Goal: Task Accomplishment & Management: Manage account settings

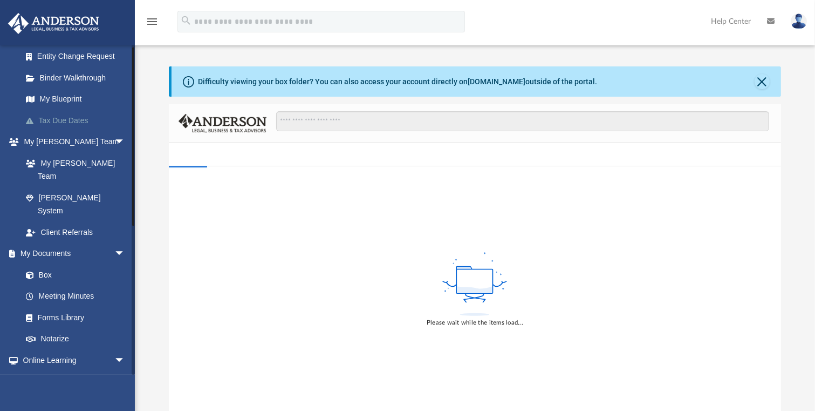
scroll to position [216, 0]
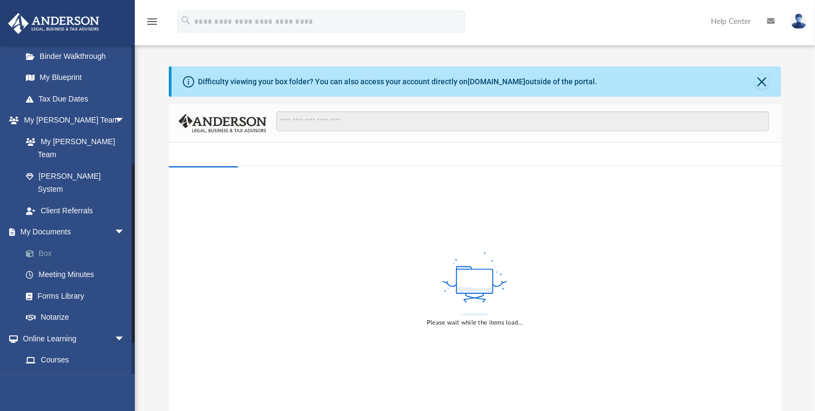
click at [37, 250] on span at bounding box center [35, 254] width 7 height 8
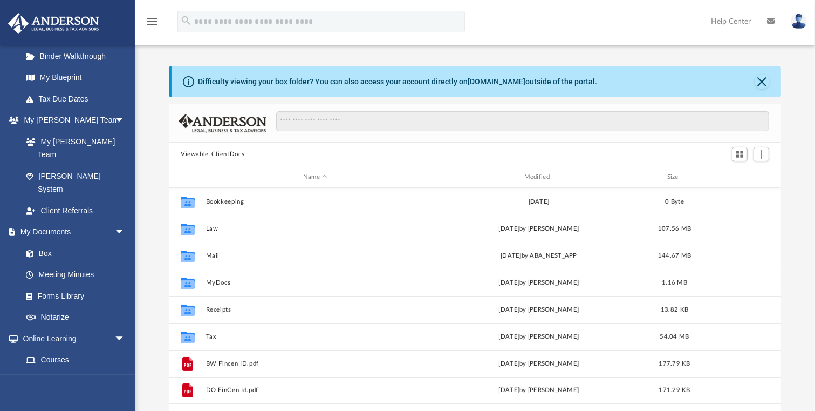
scroll to position [238, 606]
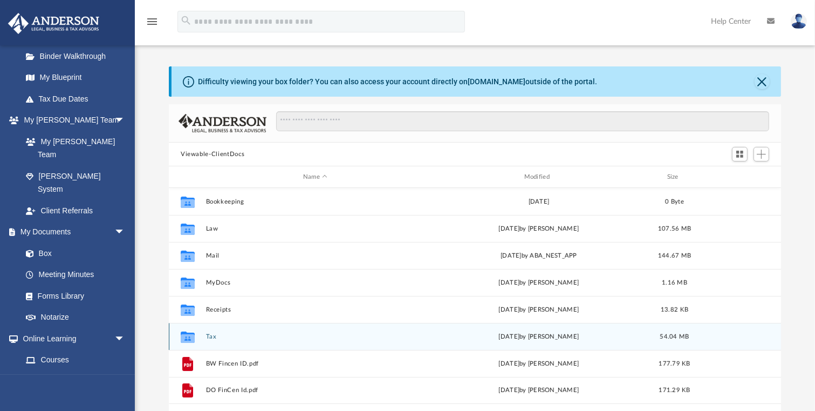
click at [208, 335] on button "Tax" at bounding box center [315, 336] width 219 height 7
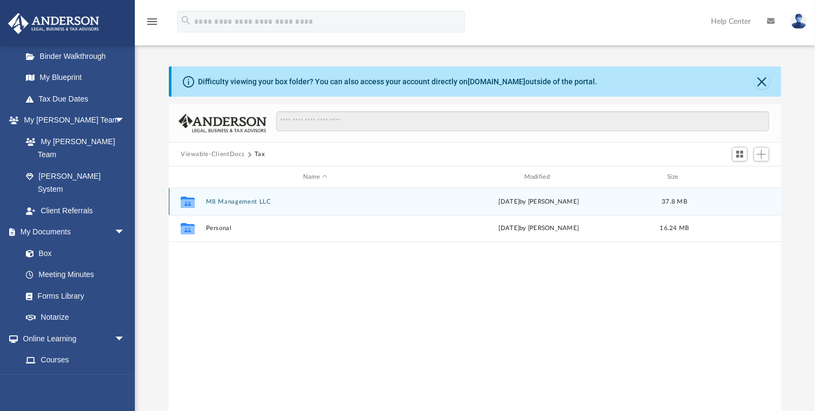
click at [232, 200] on button "M8 Management LLC" at bounding box center [315, 201] width 219 height 7
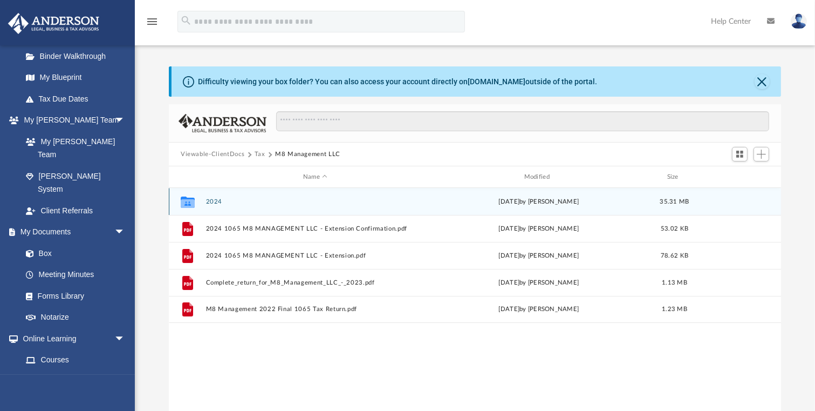
click at [209, 200] on button "2024" at bounding box center [315, 201] width 219 height 7
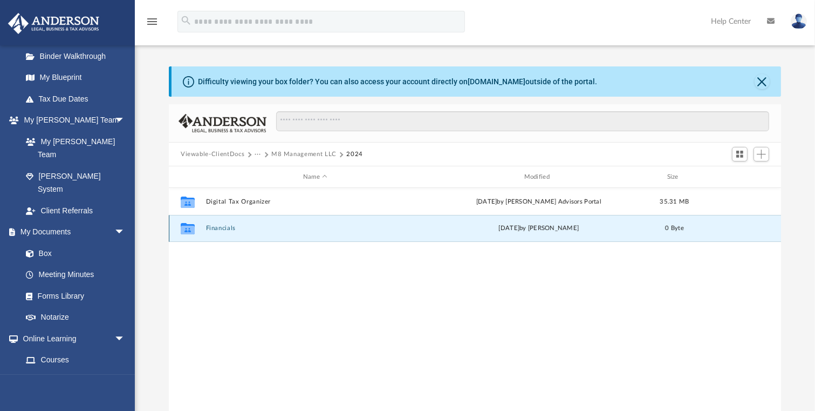
click at [221, 227] on button "Financials" at bounding box center [315, 227] width 219 height 7
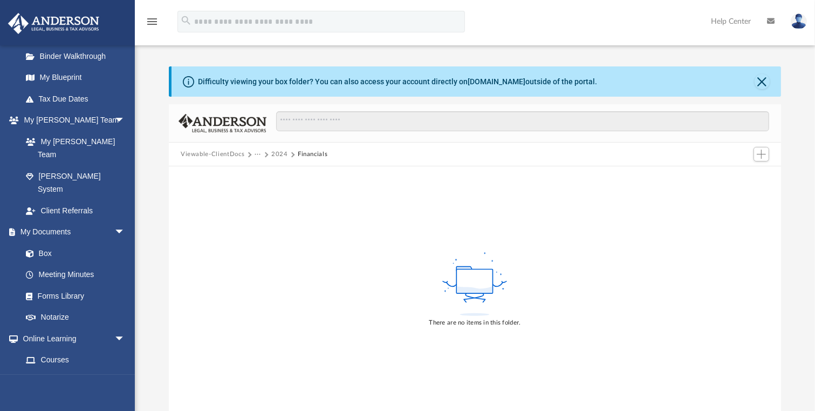
click at [317, 154] on button "Financials" at bounding box center [313, 154] width 30 height 10
drag, startPoint x: 315, startPoint y: 155, endPoint x: 310, endPoint y: 151, distance: 6.6
click at [310, 151] on button "Financials" at bounding box center [313, 154] width 30 height 10
click at [306, 154] on button "Financials" at bounding box center [313, 154] width 30 height 10
click at [758, 156] on span "Add" at bounding box center [761, 153] width 9 height 9
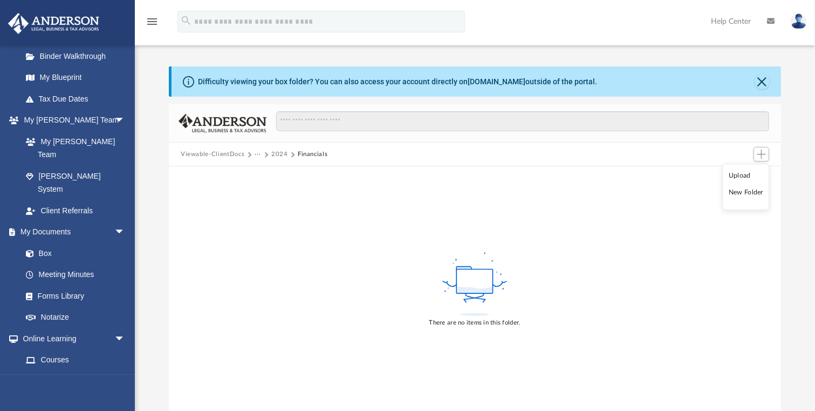
click at [744, 193] on li "New Folder" at bounding box center [746, 192] width 35 height 11
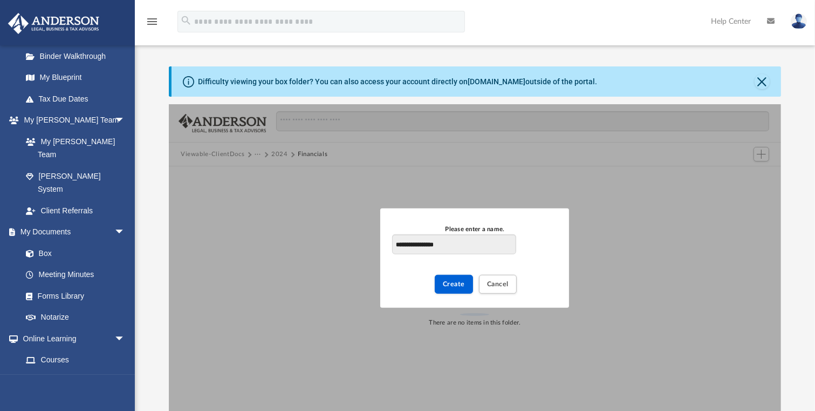
type input "**********"
click at [452, 283] on span "Create" at bounding box center [454, 284] width 22 height 6
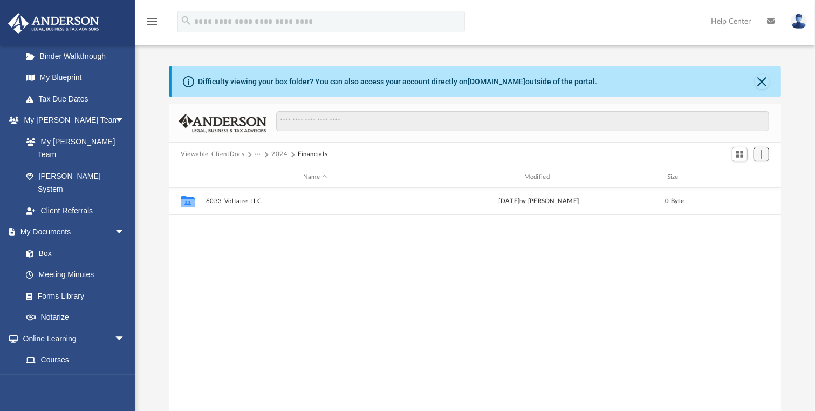
click at [762, 153] on span "Add" at bounding box center [761, 153] width 9 height 9
click at [739, 193] on li "New Folder" at bounding box center [746, 192] width 35 height 11
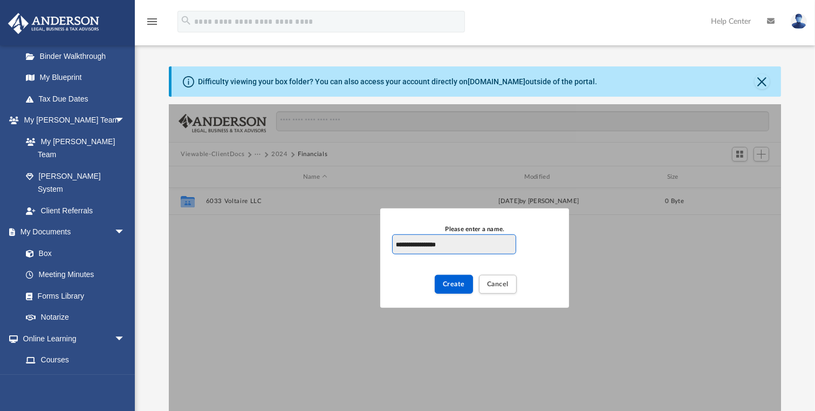
type input "**********"
click at [445, 287] on span "Create" at bounding box center [454, 284] width 22 height 6
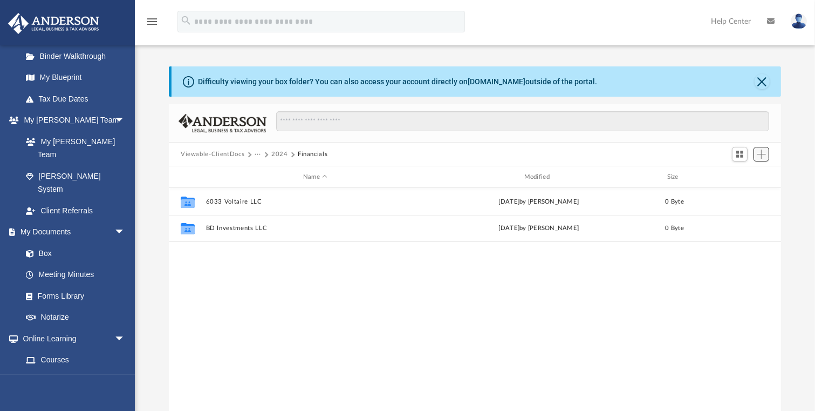
click at [761, 158] on span "Add" at bounding box center [761, 153] width 9 height 9
click at [748, 193] on li "New Folder" at bounding box center [746, 192] width 35 height 11
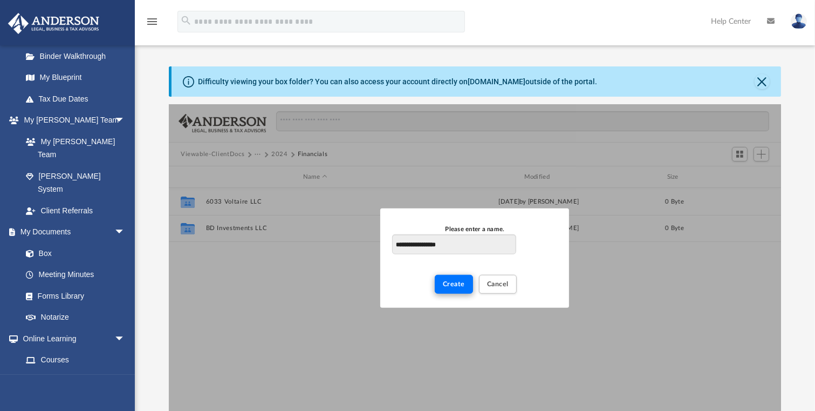
type input "**********"
click at [445, 285] on span "Create" at bounding box center [454, 284] width 22 height 6
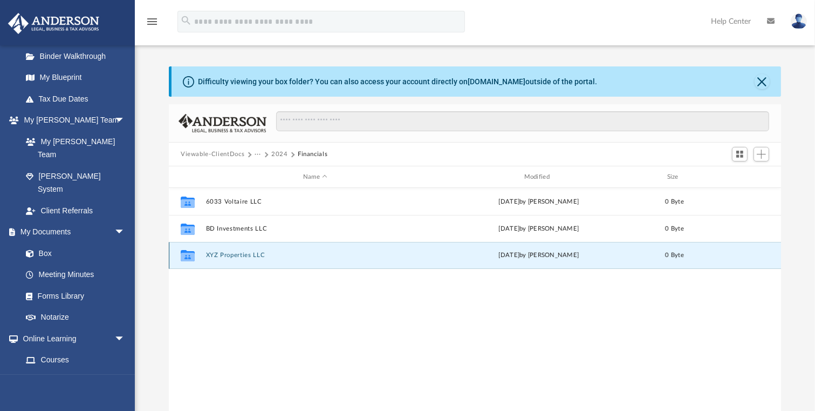
click at [220, 253] on button "XYZ Properties LLC" at bounding box center [315, 254] width 219 height 7
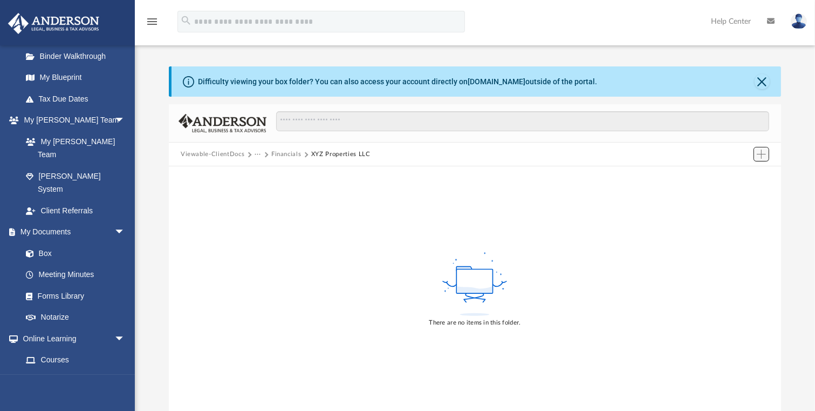
click at [758, 154] on span "Add" at bounding box center [761, 153] width 9 height 9
click at [736, 193] on li "New Folder" at bounding box center [746, 192] width 35 height 11
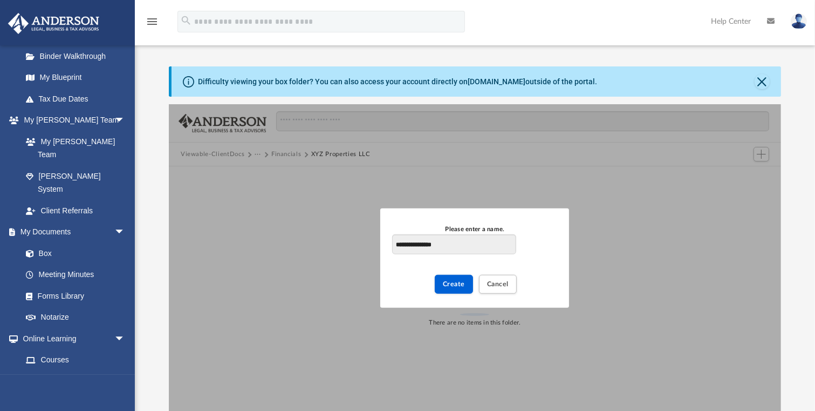
type input "**********"
click at [456, 284] on span "Create" at bounding box center [454, 284] width 22 height 6
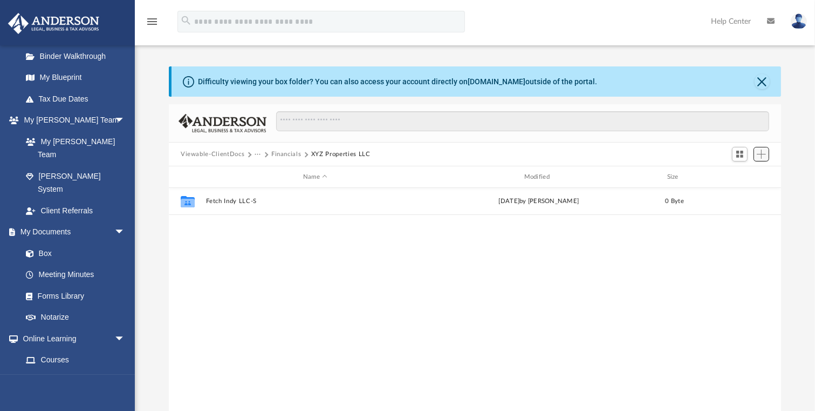
click at [761, 153] on span "Add" at bounding box center [761, 153] width 9 height 9
click at [736, 192] on li "New Folder" at bounding box center [746, 192] width 35 height 11
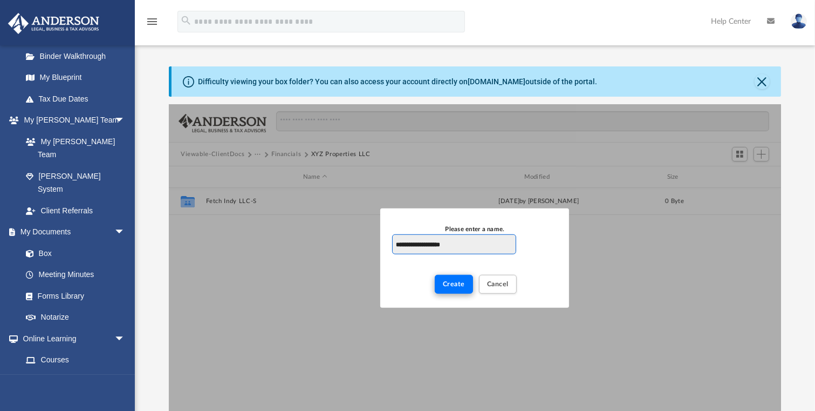
type input "**********"
click at [455, 283] on span "Create" at bounding box center [454, 284] width 22 height 6
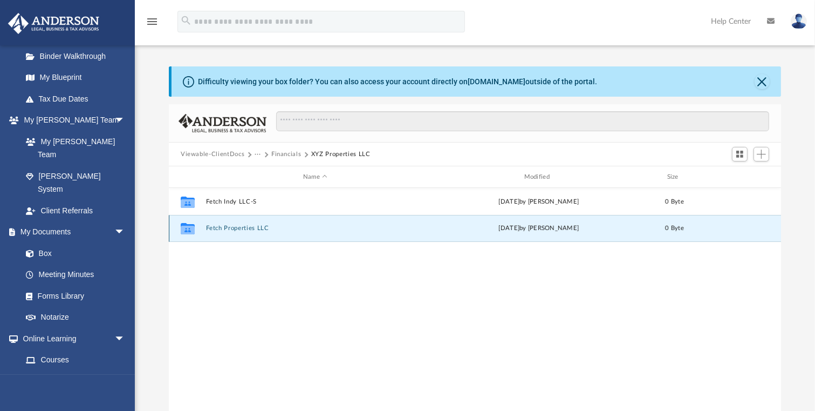
click at [224, 226] on button "Fetch Properties LLC" at bounding box center [315, 227] width 219 height 7
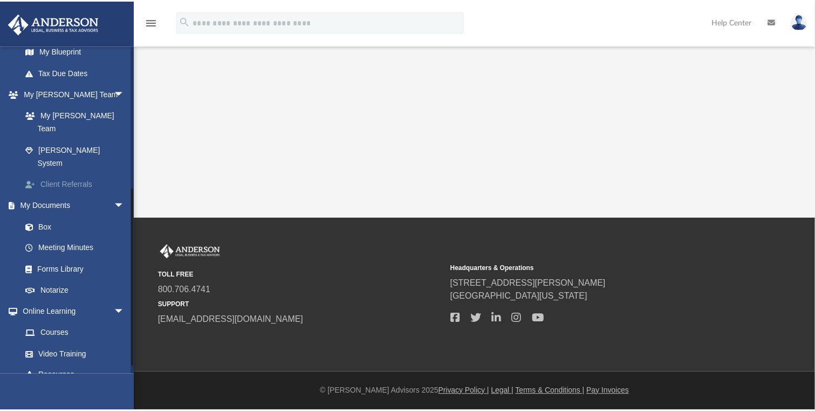
scroll to position [259, 0]
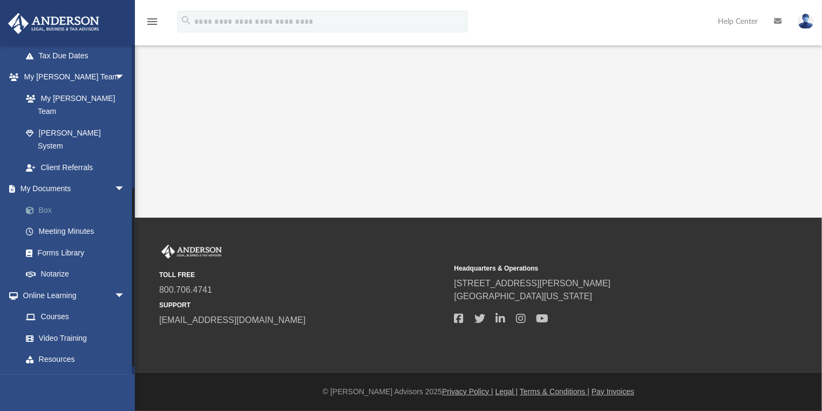
click at [43, 199] on link "Box" at bounding box center [78, 210] width 126 height 22
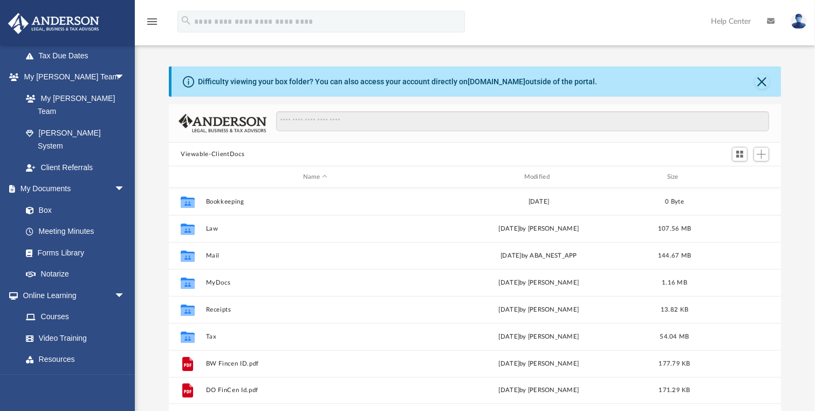
scroll to position [238, 606]
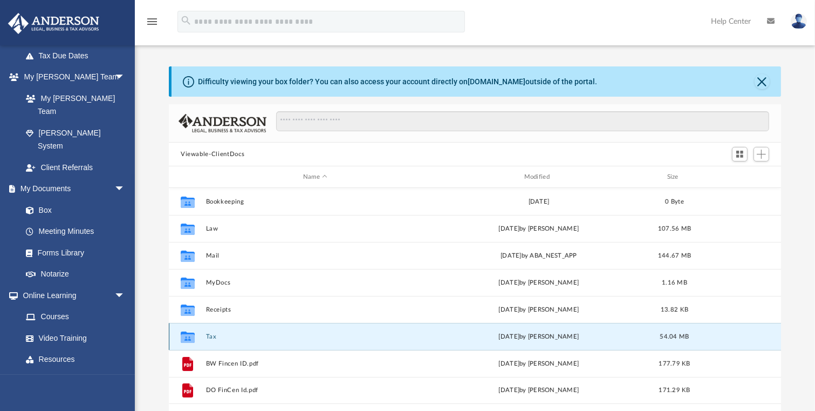
click at [210, 336] on button "Tax" at bounding box center [315, 336] width 219 height 7
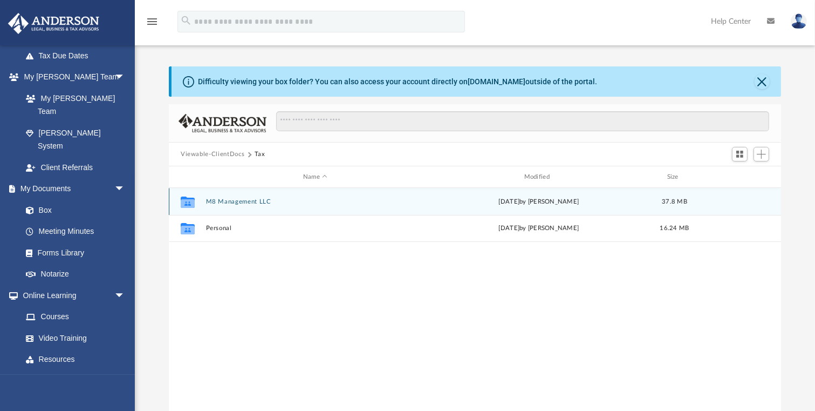
click at [224, 203] on button "M8 Management LLC" at bounding box center [315, 201] width 219 height 7
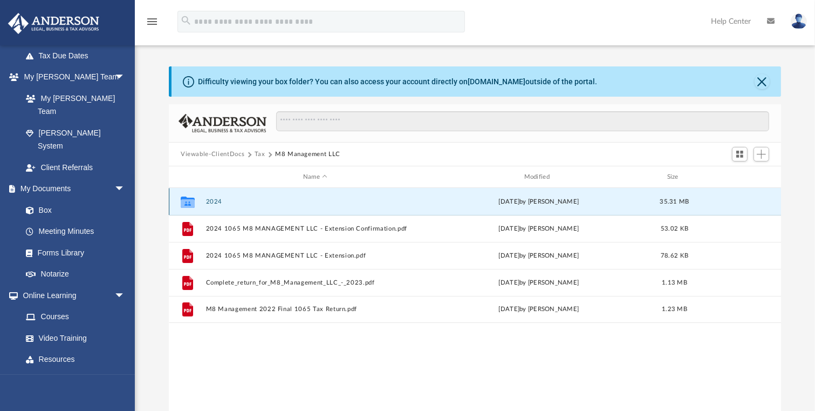
click at [215, 200] on button "2024" at bounding box center [315, 201] width 219 height 7
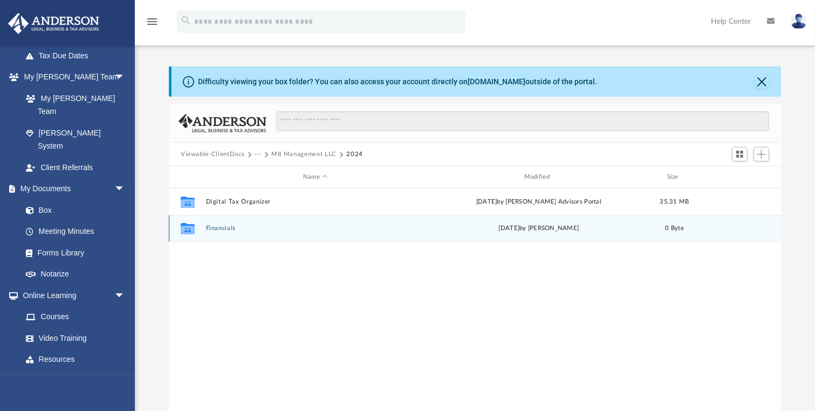
click at [218, 227] on button "Financials" at bounding box center [315, 227] width 219 height 7
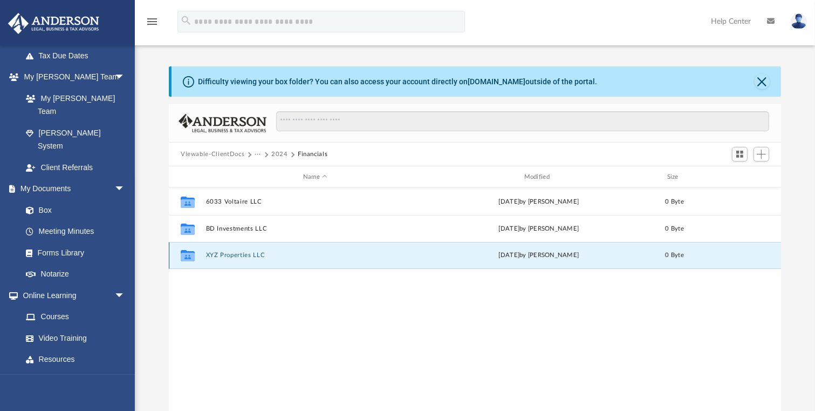
click at [231, 253] on button "XYZ Properties LLC" at bounding box center [315, 254] width 219 height 7
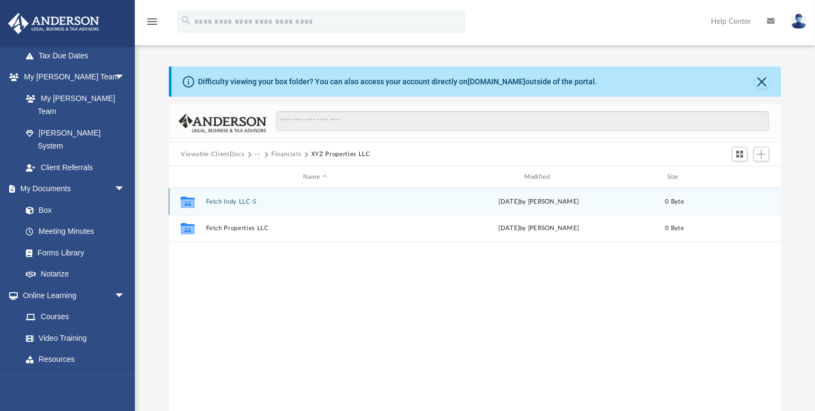
click at [227, 200] on button "Fetch Indy LLC-S" at bounding box center [315, 201] width 219 height 7
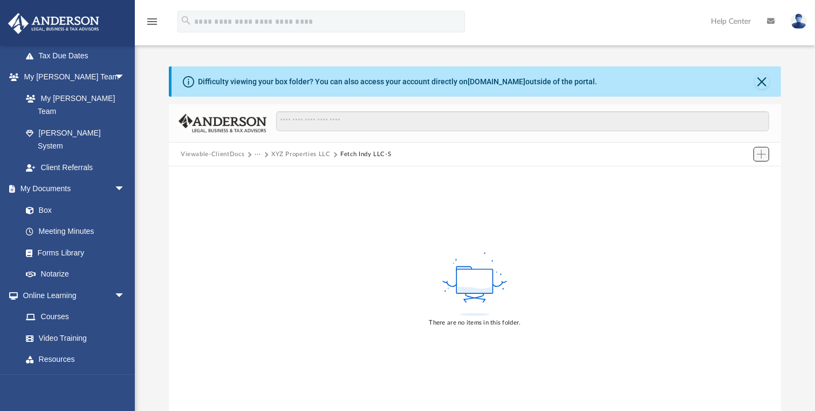
click at [759, 156] on span "Add" at bounding box center [761, 153] width 9 height 9
click at [735, 190] on li "New Folder" at bounding box center [746, 192] width 35 height 11
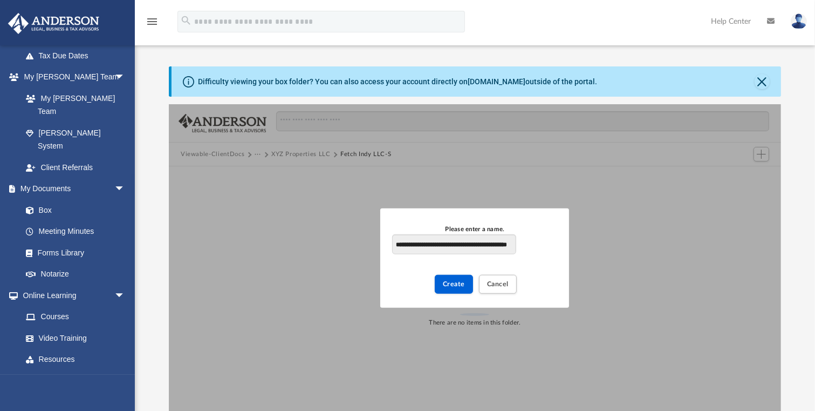
scroll to position [0, 24]
type input "**********"
click at [456, 284] on span "Create" at bounding box center [454, 284] width 22 height 6
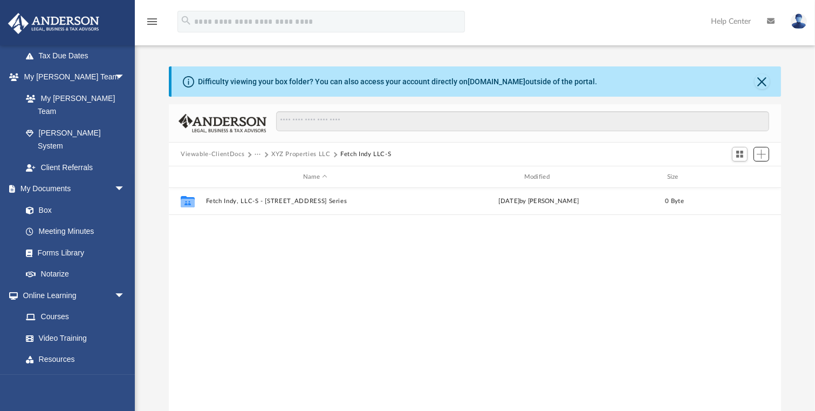
scroll to position [238, 606]
click at [759, 152] on span "Add" at bounding box center [761, 153] width 9 height 9
click at [738, 190] on li "New Folder" at bounding box center [746, 192] width 35 height 11
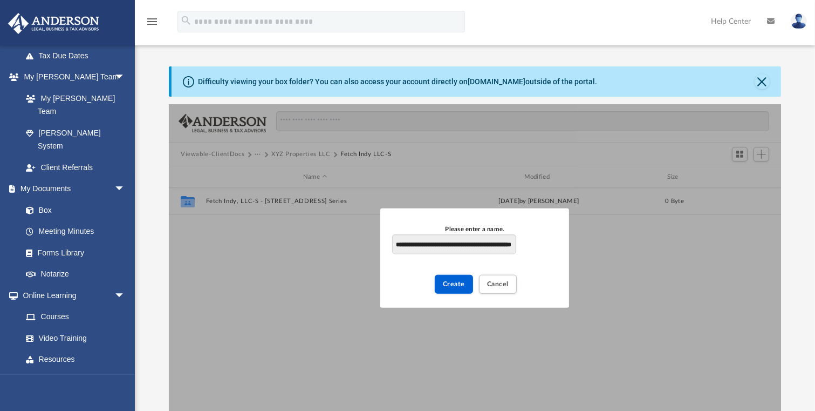
scroll to position [0, 25]
type input "**********"
click at [452, 283] on span "Create" at bounding box center [454, 284] width 22 height 6
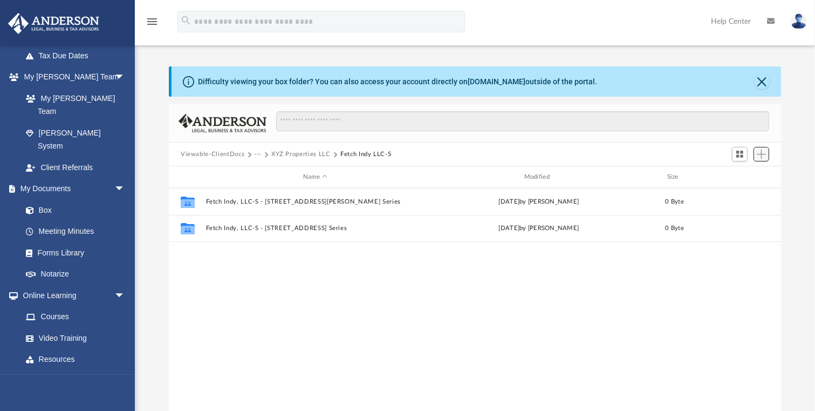
click at [763, 153] on span "Add" at bounding box center [761, 153] width 9 height 9
click at [740, 190] on li "New Folder" at bounding box center [746, 192] width 35 height 11
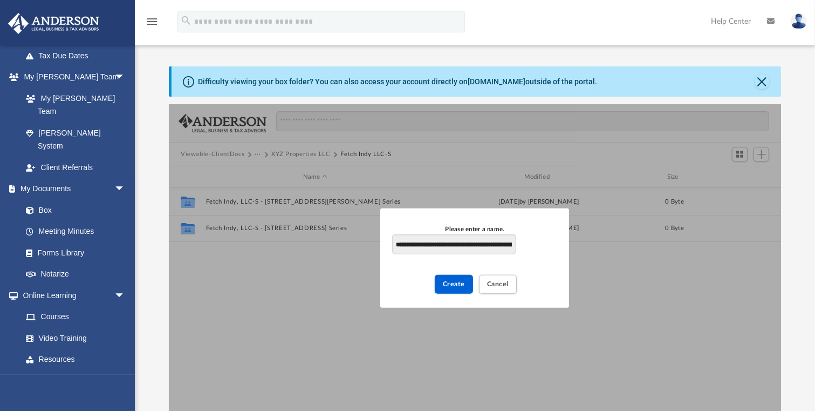
scroll to position [0, 47]
type input "**********"
click at [460, 284] on span "Create" at bounding box center [454, 284] width 22 height 6
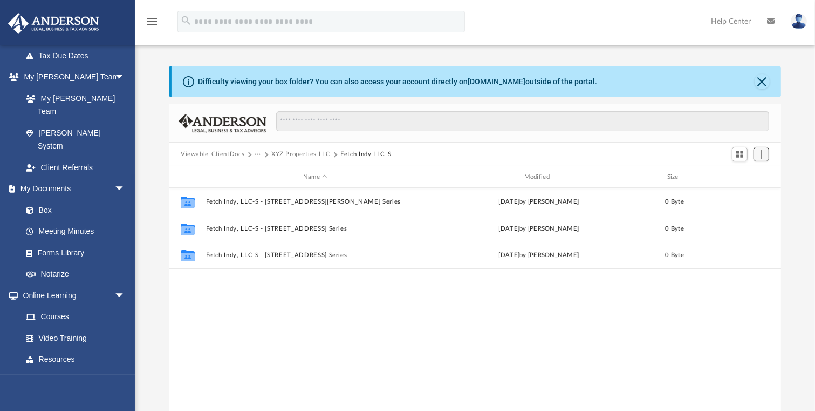
click at [759, 157] on span "Add" at bounding box center [761, 153] width 9 height 9
click at [740, 194] on li "New Folder" at bounding box center [746, 192] width 35 height 11
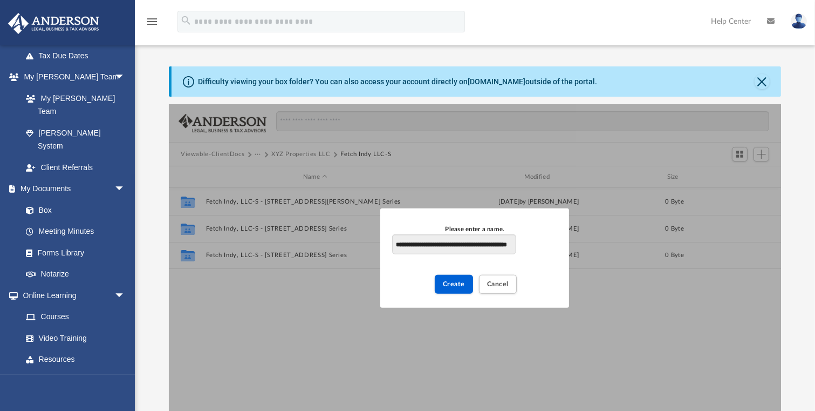
scroll to position [0, 24]
type input "**********"
click at [455, 281] on span "Create" at bounding box center [454, 284] width 22 height 6
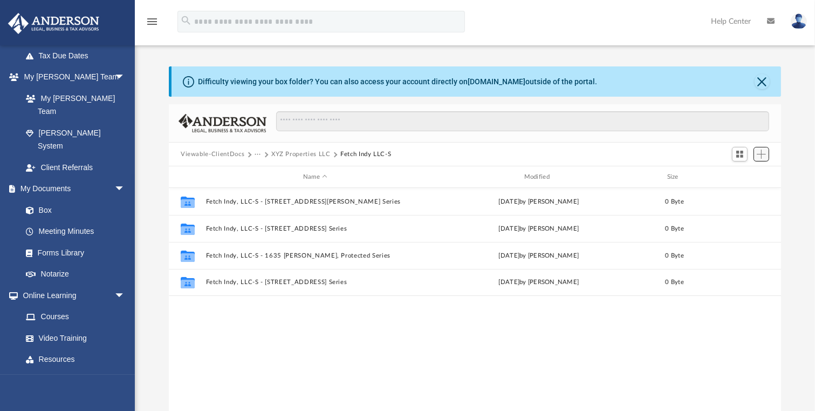
click at [761, 155] on span "Add" at bounding box center [761, 153] width 9 height 9
click at [740, 192] on li "New Folder" at bounding box center [746, 192] width 35 height 11
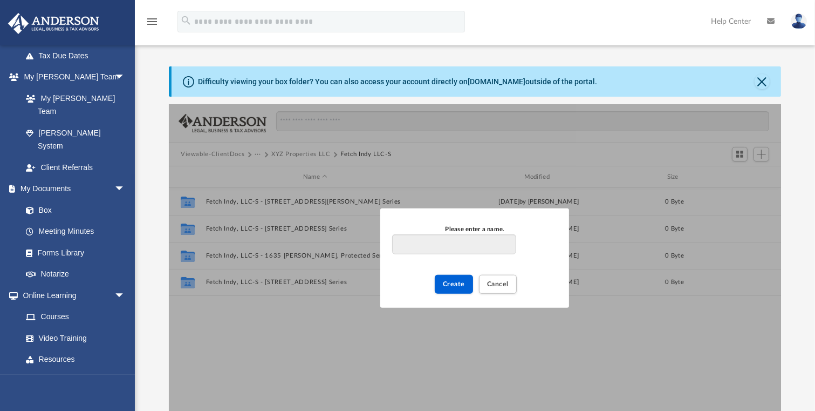
click at [531, 226] on div "Please enter a name." at bounding box center [474, 229] width 165 height 10
click at [516, 234] on input "Please enter a name." at bounding box center [454, 244] width 124 height 21
paste input "**********"
type input "**********"
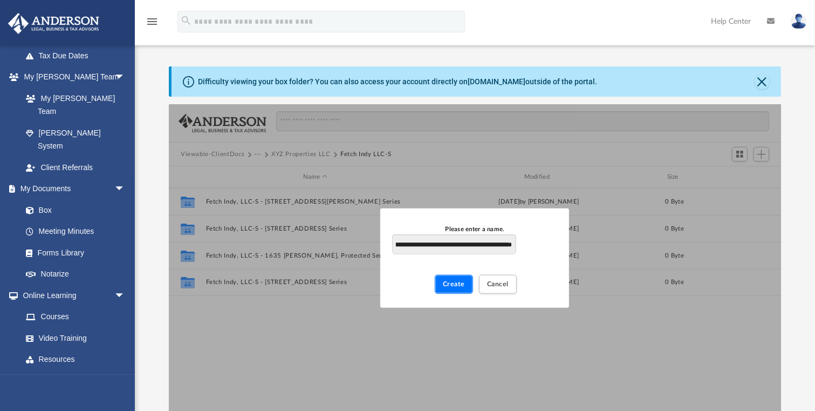
scroll to position [0, 0]
click at [456, 281] on span "Create" at bounding box center [454, 284] width 22 height 6
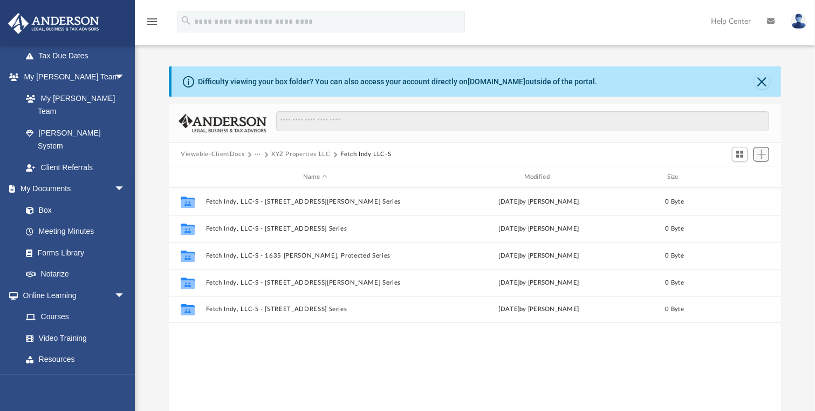
click at [762, 156] on span "Add" at bounding box center [761, 153] width 9 height 9
click at [748, 190] on li "New Folder" at bounding box center [746, 192] width 35 height 11
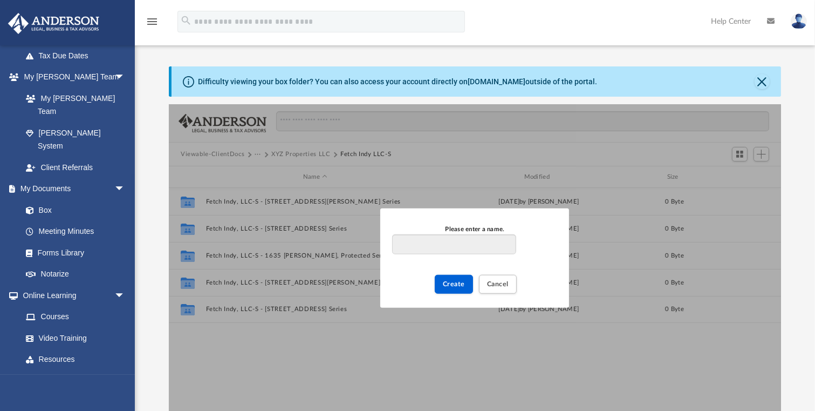
click at [419, 247] on input "Please enter a name." at bounding box center [454, 244] width 124 height 21
drag, startPoint x: 431, startPoint y: 256, endPoint x: 413, endPoint y: 242, distance: 23.1
click at [413, 242] on input "Please enter a name." at bounding box center [454, 244] width 124 height 21
paste input "**********"
type input "**********"
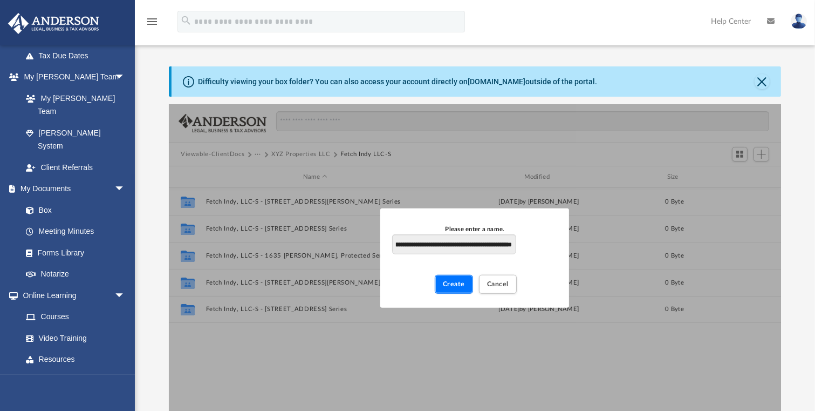
scroll to position [0, 37]
click at [454, 287] on span "Create" at bounding box center [454, 284] width 22 height 6
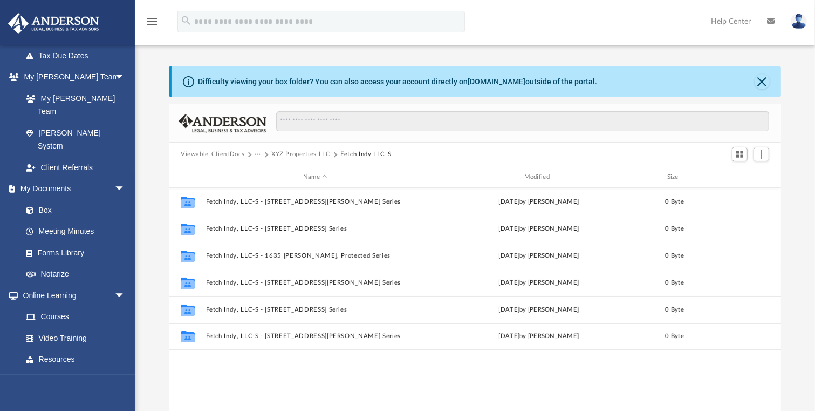
click at [308, 149] on button "XYZ Properties LLC" at bounding box center [300, 154] width 59 height 10
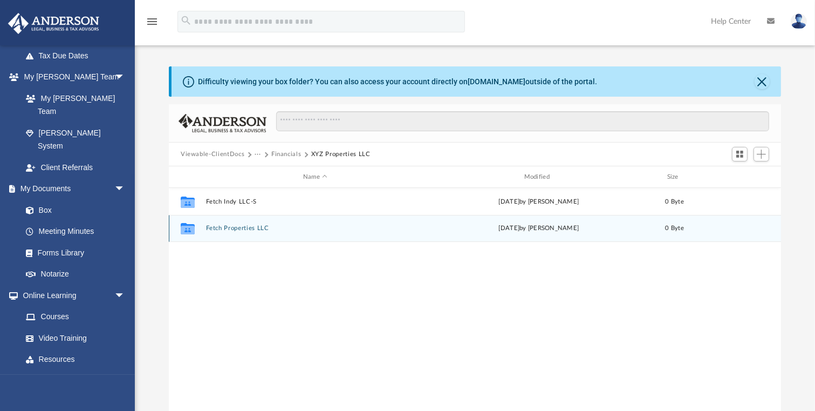
click at [235, 226] on button "Fetch Properties LLC" at bounding box center [315, 227] width 219 height 7
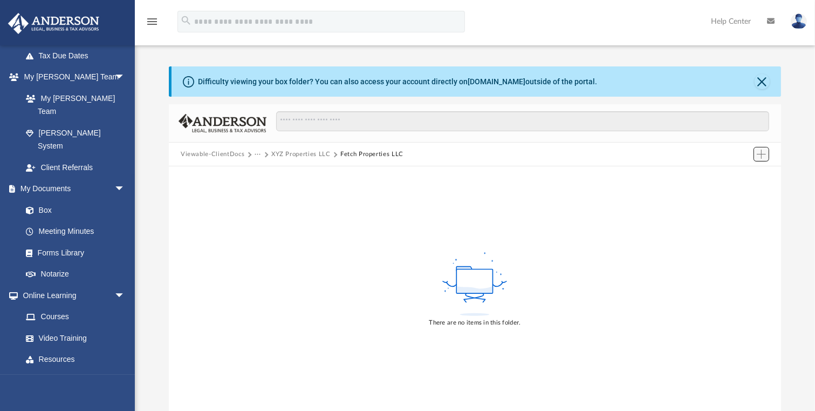
click at [756, 155] on button "Add" at bounding box center [762, 154] width 16 height 15
click at [738, 194] on li "New Folder" at bounding box center [746, 192] width 35 height 11
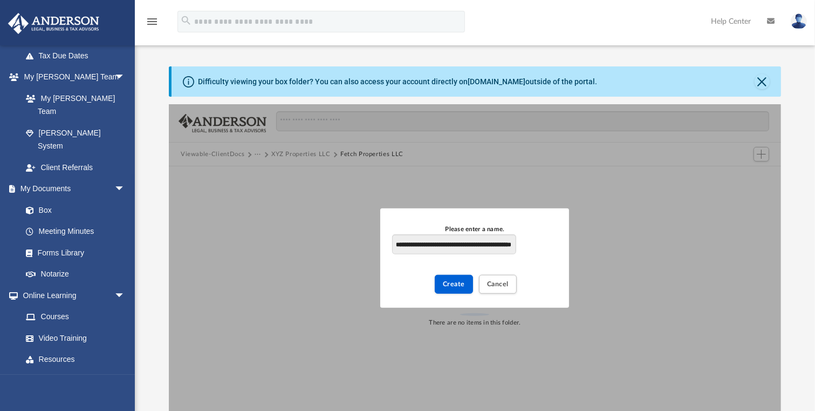
scroll to position [0, 30]
type input "**********"
click at [447, 282] on span "Create" at bounding box center [454, 284] width 22 height 6
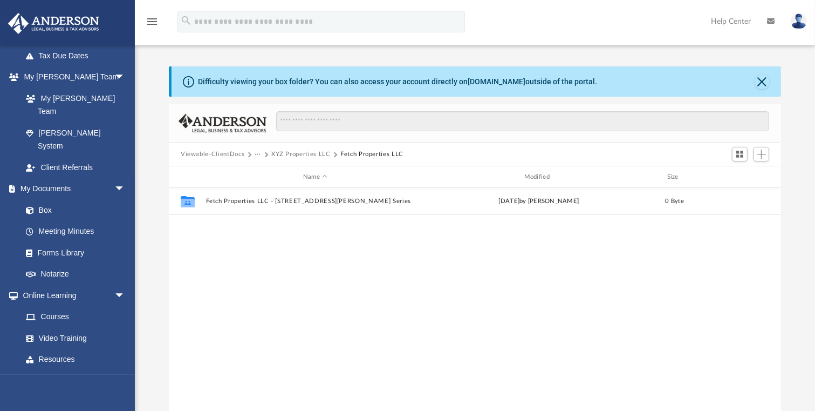
scroll to position [6, 6]
click at [758, 155] on span "Add" at bounding box center [761, 153] width 9 height 9
click at [749, 192] on li "New Folder" at bounding box center [746, 192] width 35 height 11
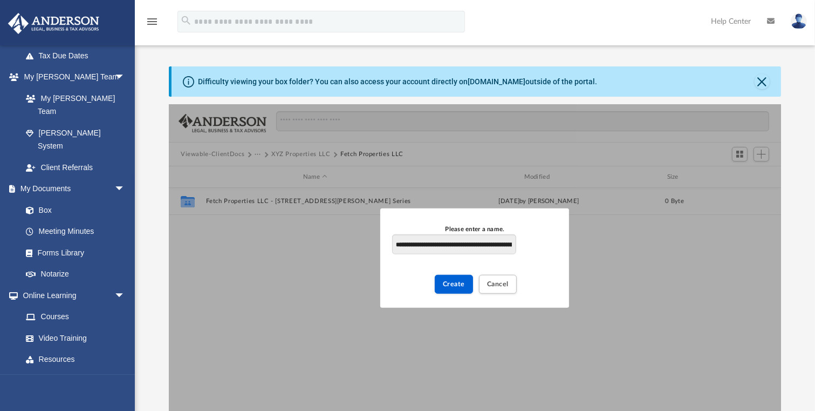
scroll to position [0, 32]
type input "**********"
click at [454, 283] on span "Create" at bounding box center [454, 284] width 22 height 6
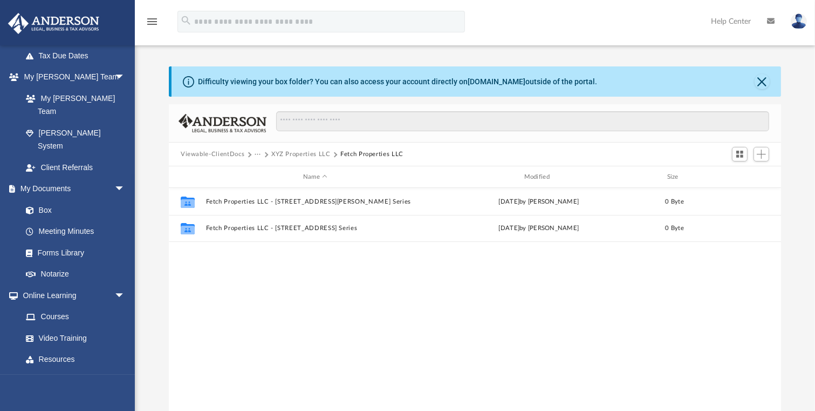
drag, startPoint x: 233, startPoint y: 152, endPoint x: 240, endPoint y: 157, distance: 8.4
click at [233, 152] on button "Viewable-ClientDocs" at bounding box center [213, 154] width 64 height 10
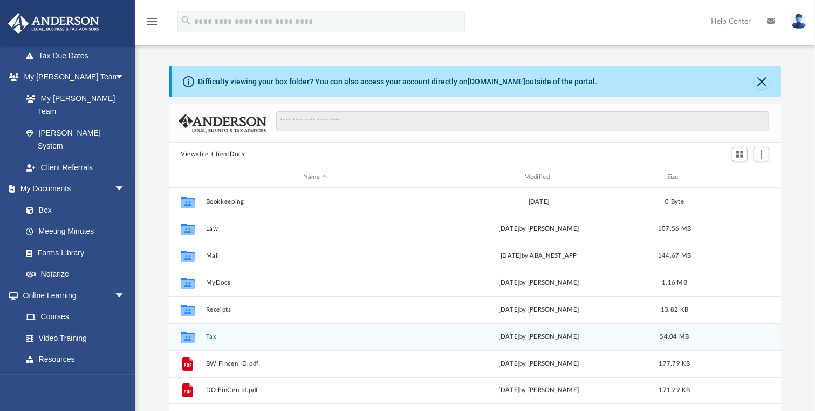
click at [209, 336] on button "Tax" at bounding box center [315, 336] width 219 height 7
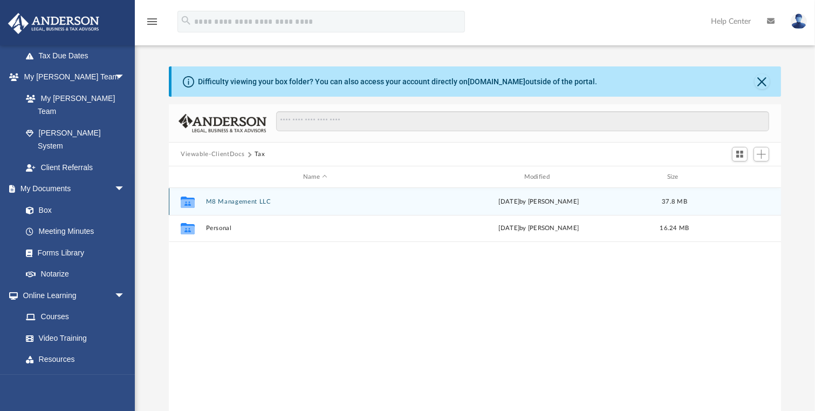
click at [222, 201] on button "M8 Management LLC" at bounding box center [315, 201] width 219 height 7
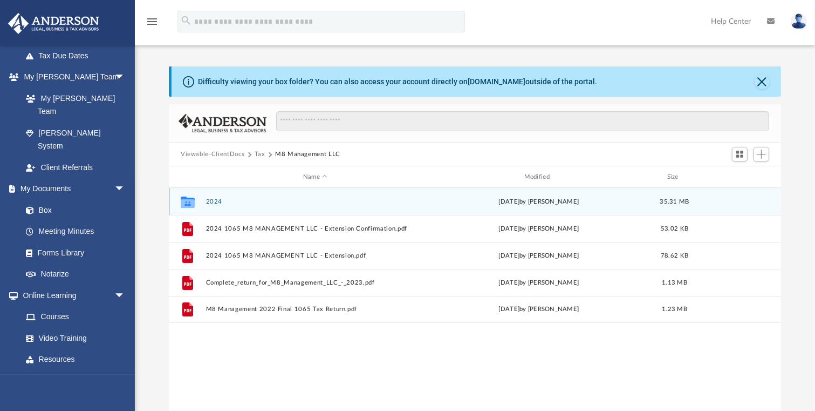
click at [213, 203] on button "2024" at bounding box center [315, 201] width 219 height 7
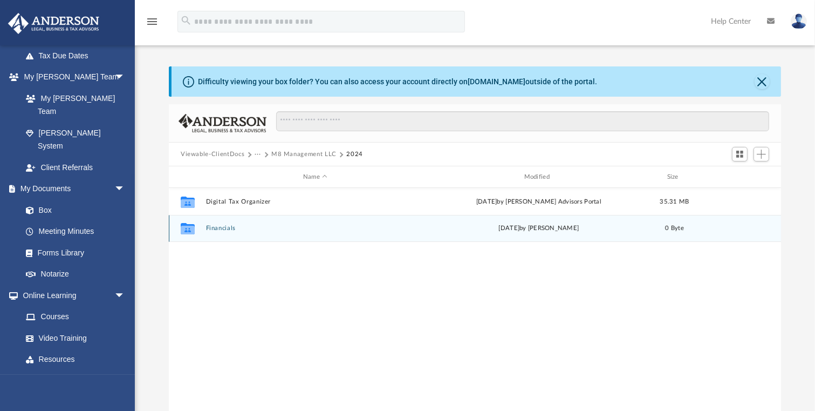
click at [225, 226] on button "Financials" at bounding box center [315, 227] width 219 height 7
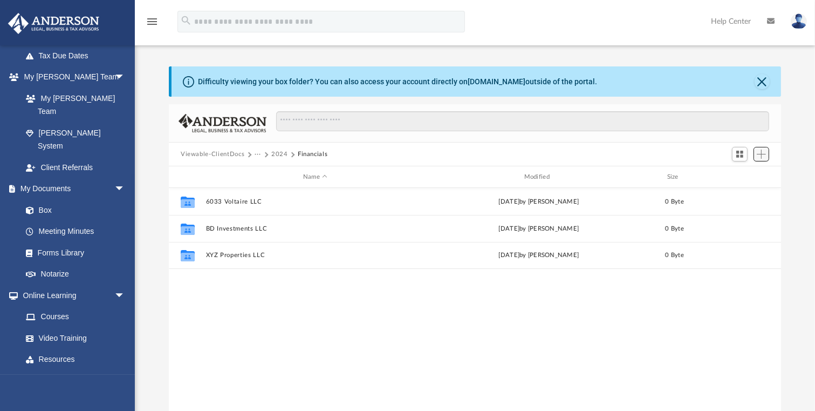
click at [762, 155] on span "Add" at bounding box center [761, 153] width 9 height 9
click at [740, 175] on li "Upload" at bounding box center [746, 175] width 35 height 11
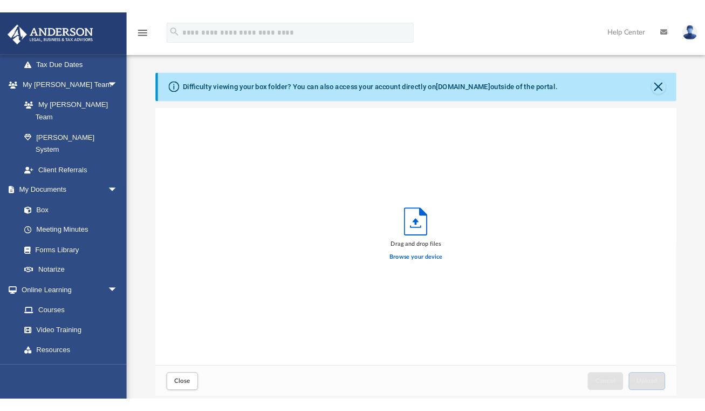
scroll to position [0, 0]
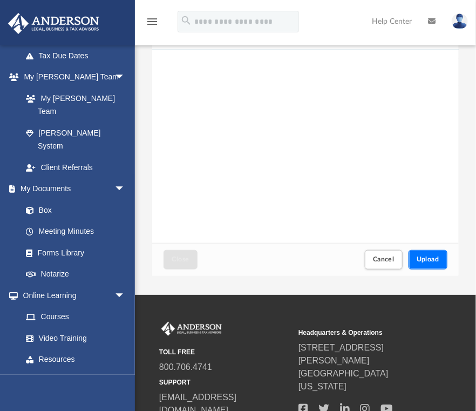
click at [426, 260] on span "Upload" at bounding box center [428, 259] width 23 height 6
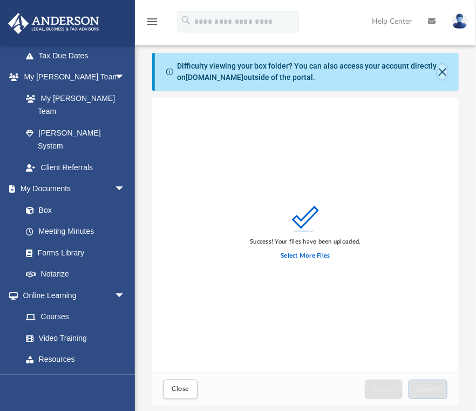
click at [442, 70] on button "Close" at bounding box center [443, 71] width 10 height 15
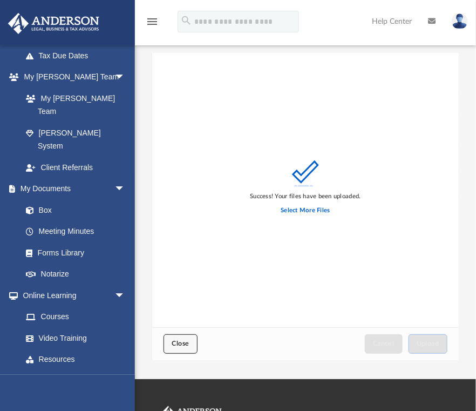
drag, startPoint x: 173, startPoint y: 340, endPoint x: 186, endPoint y: 345, distance: 13.6
click at [173, 341] on span "Close" at bounding box center [180, 343] width 17 height 6
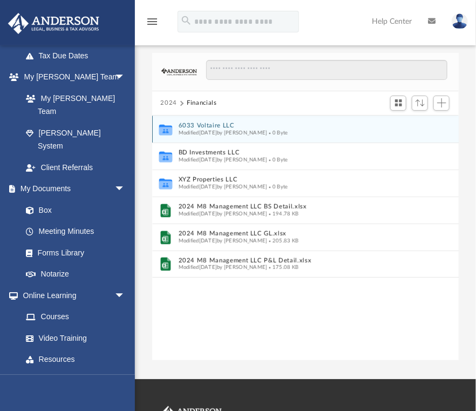
click at [162, 129] on icon "grid" at bounding box center [165, 131] width 13 height 8
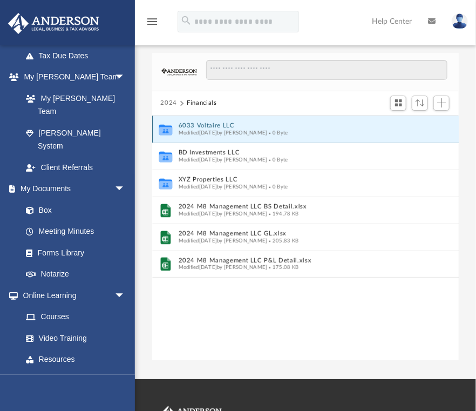
click at [194, 125] on button "6033 Voltaire LLC" at bounding box center [298, 125] width 240 height 7
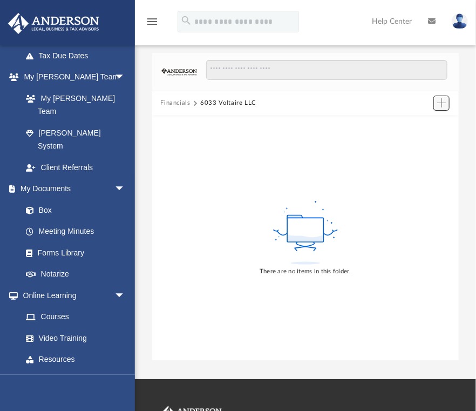
click at [438, 104] on span "Add" at bounding box center [441, 102] width 9 height 9
click at [422, 124] on li "Upload" at bounding box center [426, 124] width 35 height 11
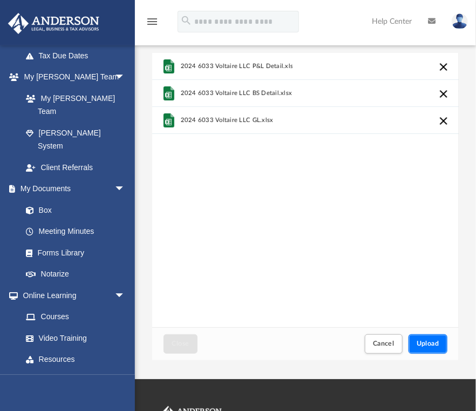
click at [427, 342] on span "Upload" at bounding box center [428, 343] width 23 height 6
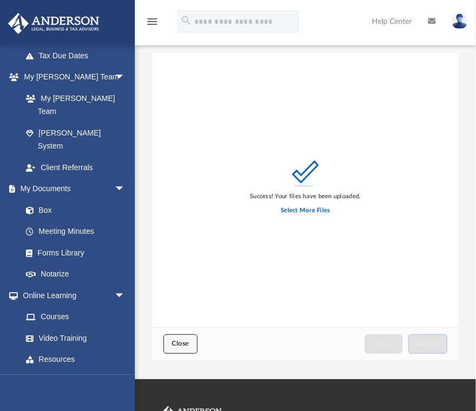
click at [177, 343] on span "Close" at bounding box center [180, 343] width 17 height 6
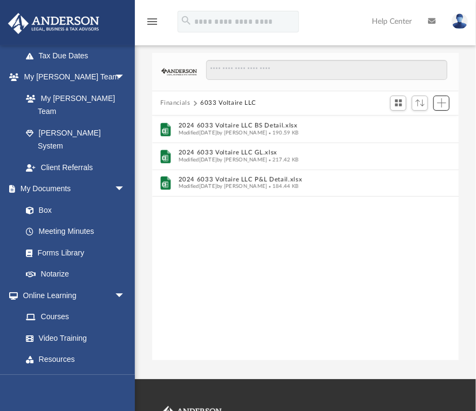
scroll to position [238, 301]
click at [173, 102] on button "Financials" at bounding box center [175, 103] width 30 height 10
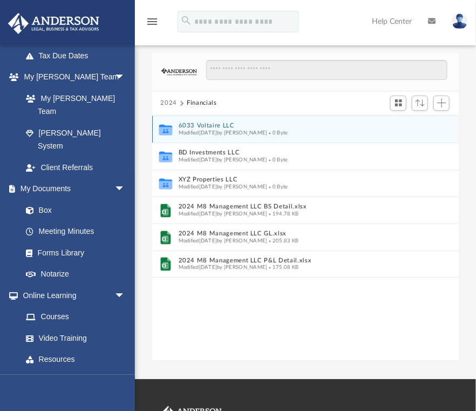
click at [213, 126] on button "6033 Voltaire LLC" at bounding box center [298, 125] width 240 height 7
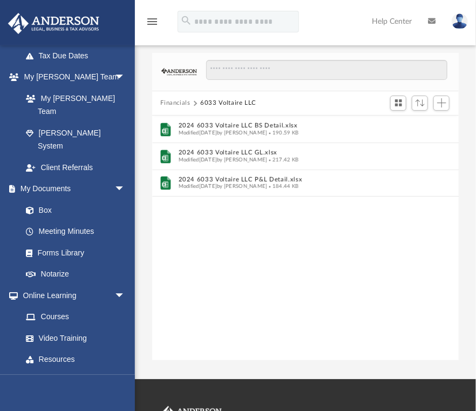
click at [180, 101] on button "Financials" at bounding box center [175, 103] width 30 height 10
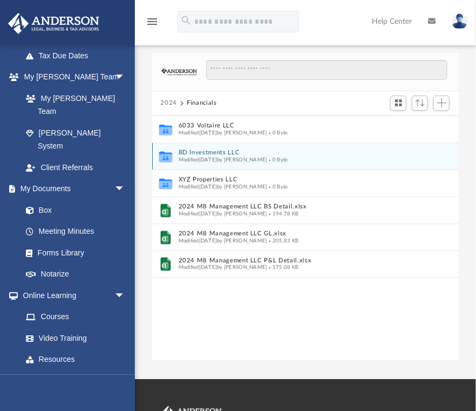
click at [203, 152] on button "BD Investments LLC" at bounding box center [298, 152] width 240 height 7
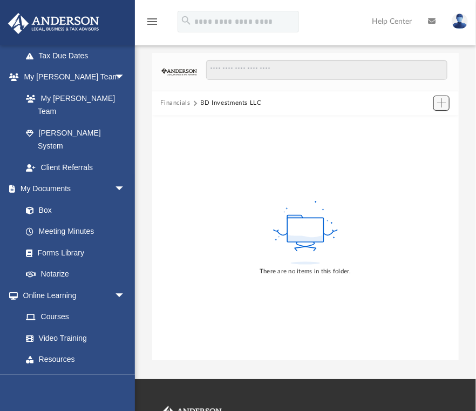
click at [445, 98] on span "Add" at bounding box center [441, 102] width 9 height 9
click at [423, 121] on li "Upload" at bounding box center [426, 124] width 35 height 11
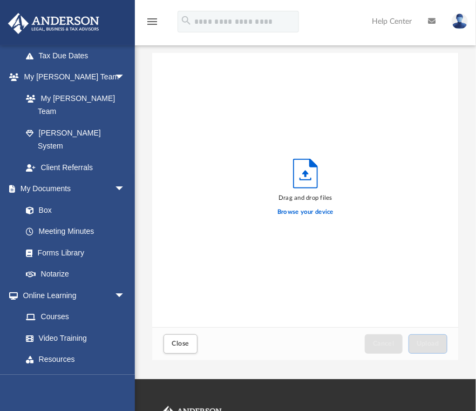
scroll to position [268, 301]
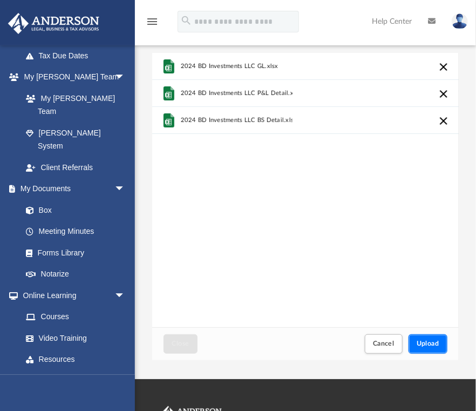
click at [424, 343] on span "Upload" at bounding box center [428, 343] width 23 height 6
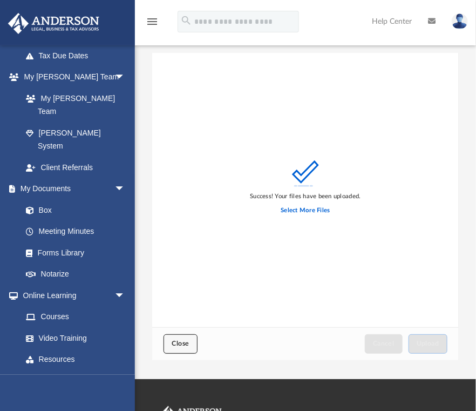
click at [180, 342] on span "Close" at bounding box center [180, 343] width 17 height 6
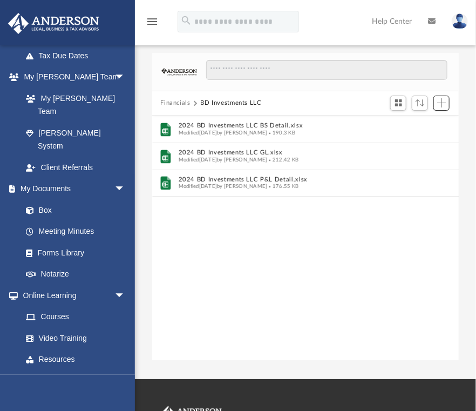
scroll to position [238, 301]
click at [177, 101] on button "Financials" at bounding box center [175, 103] width 30 height 10
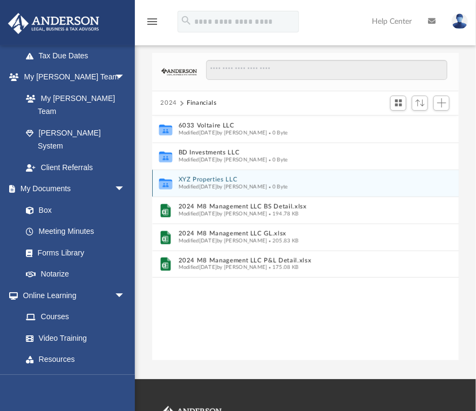
click at [220, 183] on div "Modified [DATE] by [PERSON_NAME] 0 Byte" at bounding box center [298, 186] width 240 height 7
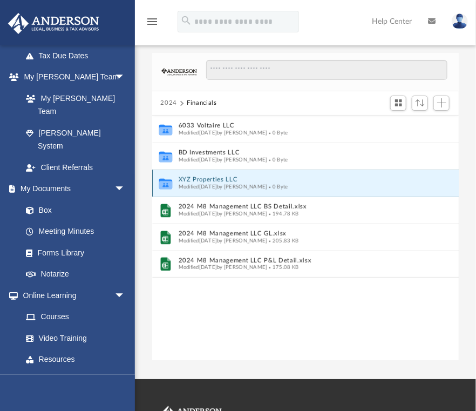
click at [201, 178] on button "XYZ Properties LLC" at bounding box center [298, 179] width 240 height 7
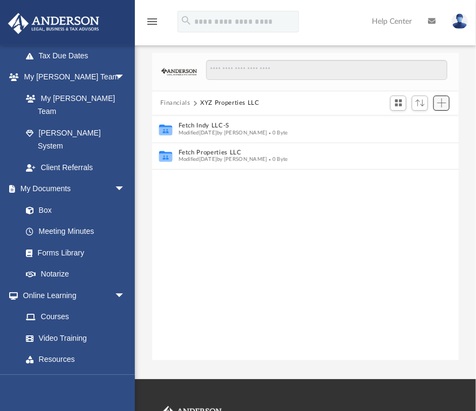
click at [440, 104] on span "Add" at bounding box center [441, 102] width 9 height 9
click at [420, 125] on li "Upload" at bounding box center [426, 124] width 35 height 11
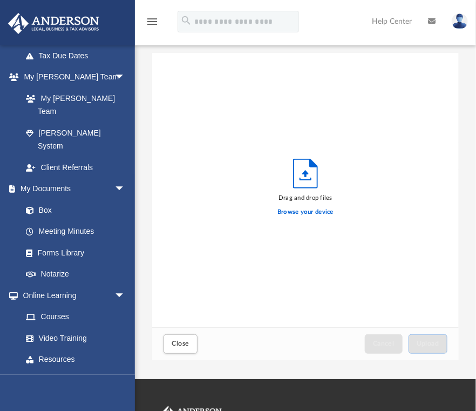
scroll to position [268, 301]
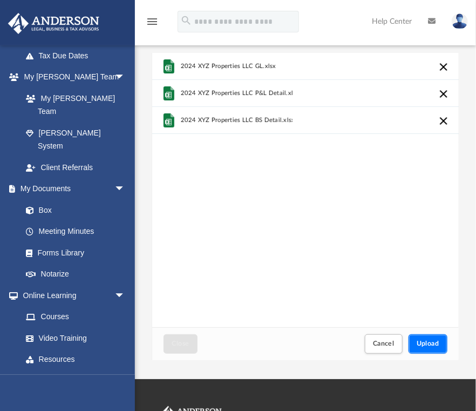
click at [427, 339] on button "Upload" at bounding box center [427, 343] width 39 height 19
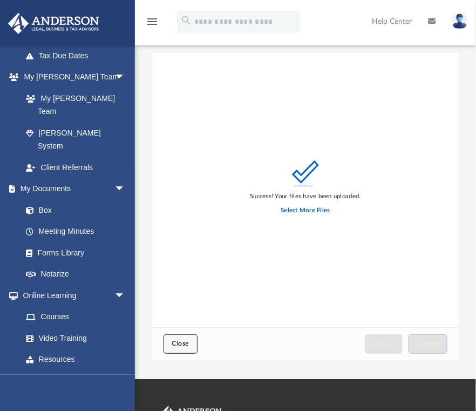
click at [179, 344] on span "Close" at bounding box center [180, 343] width 17 height 6
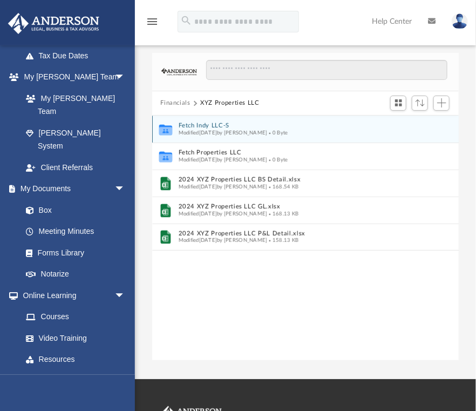
click at [203, 126] on button "Fetch Indy LLC-S" at bounding box center [298, 125] width 240 height 7
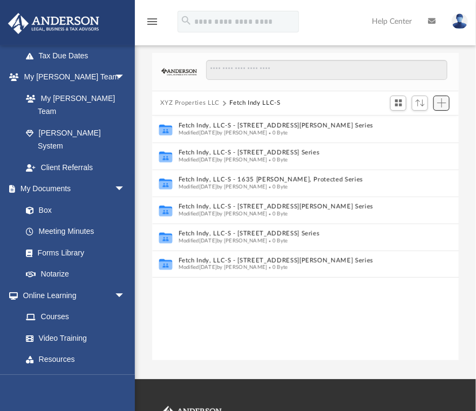
click at [442, 104] on span "Add" at bounding box center [441, 102] width 9 height 9
click at [419, 125] on li "Upload" at bounding box center [426, 124] width 35 height 11
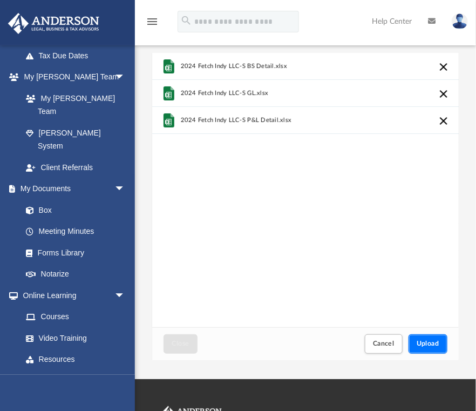
click at [426, 344] on span "Upload" at bounding box center [428, 343] width 23 height 6
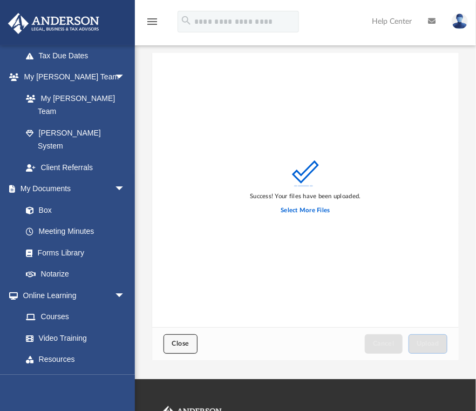
click at [178, 341] on span "Close" at bounding box center [180, 343] width 17 height 6
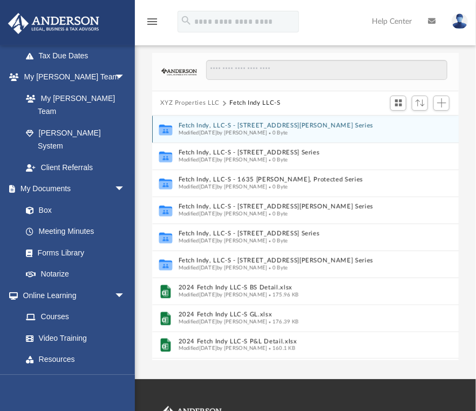
click at [227, 125] on button "Fetch Indy, LLC-S - [STREET_ADDRESS][PERSON_NAME] Series" at bounding box center [298, 125] width 240 height 7
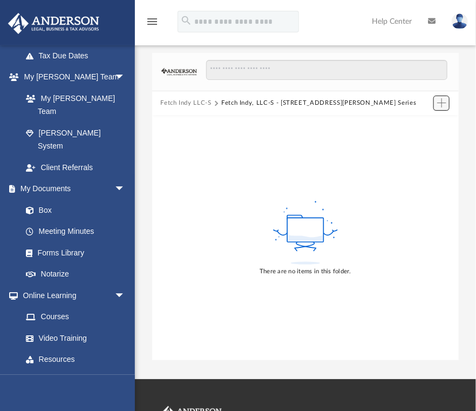
click at [440, 104] on span "Add" at bounding box center [441, 102] width 9 height 9
click at [425, 123] on li "Upload" at bounding box center [426, 124] width 35 height 11
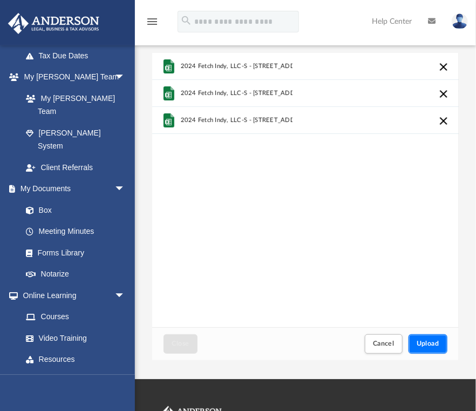
click at [427, 342] on span "Upload" at bounding box center [428, 343] width 23 height 6
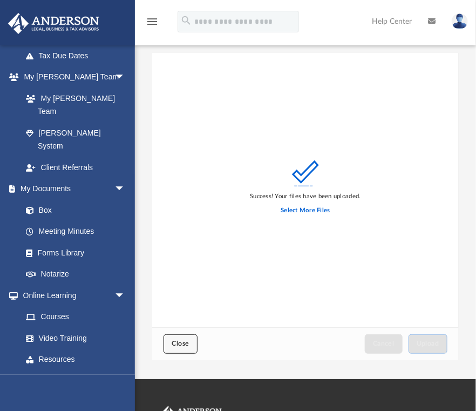
click at [176, 343] on span "Close" at bounding box center [180, 343] width 17 height 6
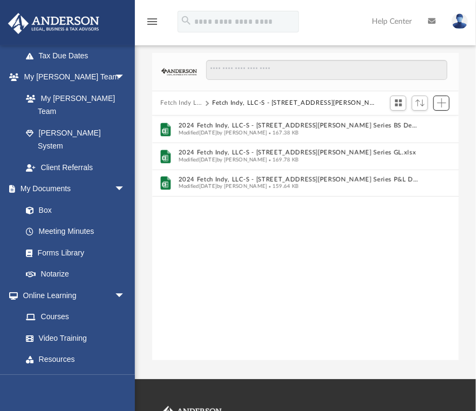
scroll to position [238, 301]
click at [245, 102] on button "Fetch Indy, LLC-S - [STREET_ADDRESS][PERSON_NAME] Series" at bounding box center [295, 103] width 166 height 10
click at [182, 101] on button "Fetch Indy LLC-S" at bounding box center [181, 103] width 42 height 10
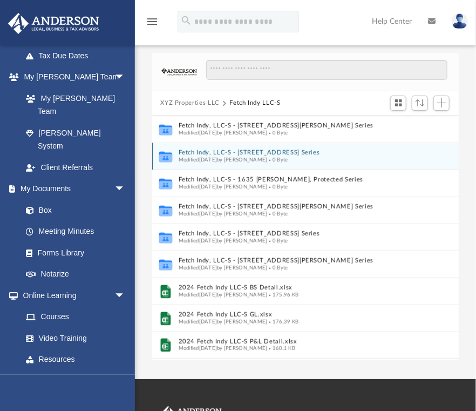
click at [247, 152] on button "Fetch Indy, LLC-S - [STREET_ADDRESS] Series" at bounding box center [298, 152] width 240 height 7
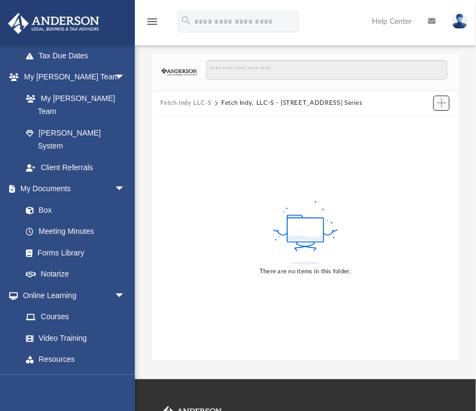
click at [442, 97] on button "Add" at bounding box center [441, 103] width 16 height 15
click at [420, 125] on li "Upload" at bounding box center [426, 124] width 35 height 11
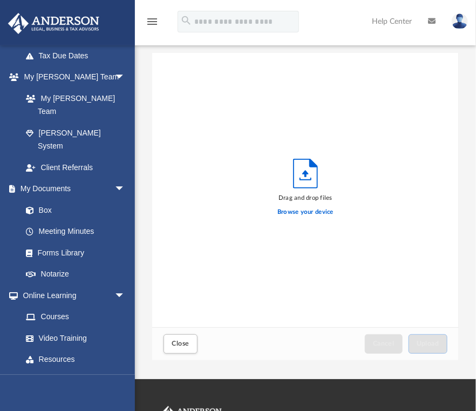
scroll to position [268, 301]
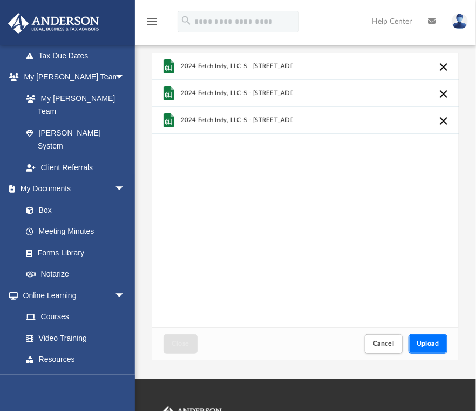
click at [430, 341] on span "Upload" at bounding box center [428, 343] width 23 height 6
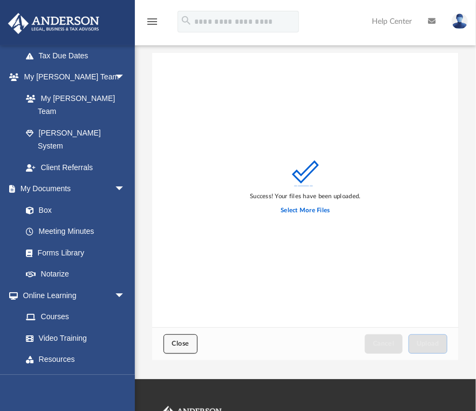
click at [181, 343] on span "Close" at bounding box center [180, 343] width 17 height 6
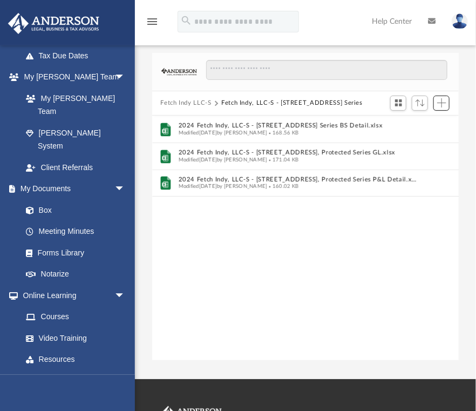
scroll to position [238, 301]
click at [174, 101] on button "Fetch Indy LLC-S" at bounding box center [185, 103] width 51 height 10
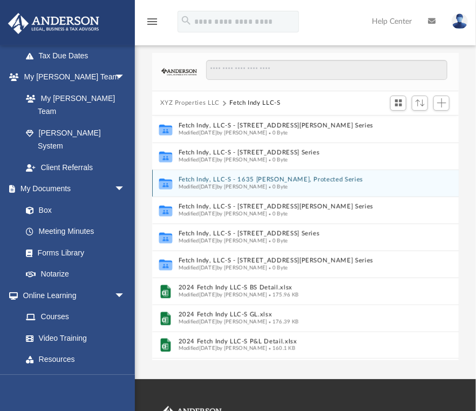
click at [254, 178] on button "Fetch Indy, LLC-S - 1635 [PERSON_NAME], Protected Series" at bounding box center [298, 179] width 240 height 7
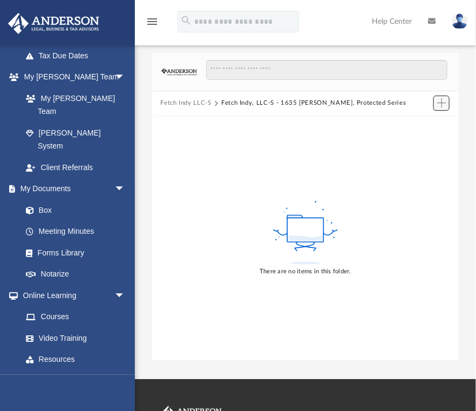
click at [440, 104] on span "Add" at bounding box center [441, 102] width 9 height 9
click at [417, 124] on li "Upload" at bounding box center [426, 124] width 35 height 11
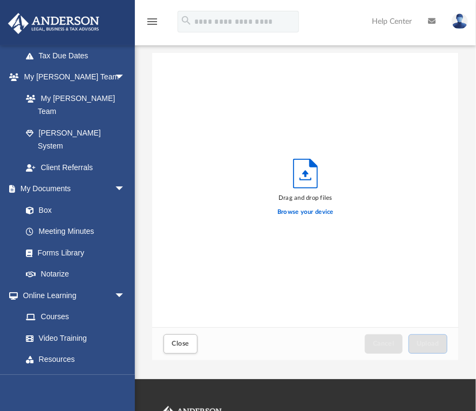
scroll to position [268, 301]
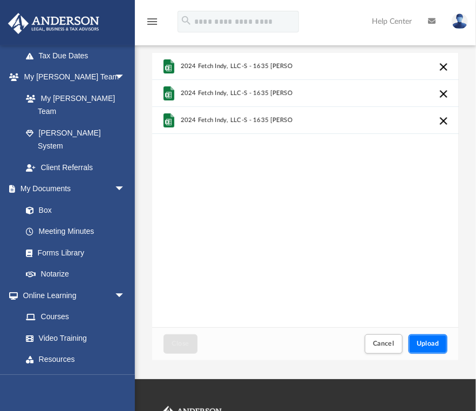
click at [425, 344] on span "Upload" at bounding box center [428, 343] width 23 height 6
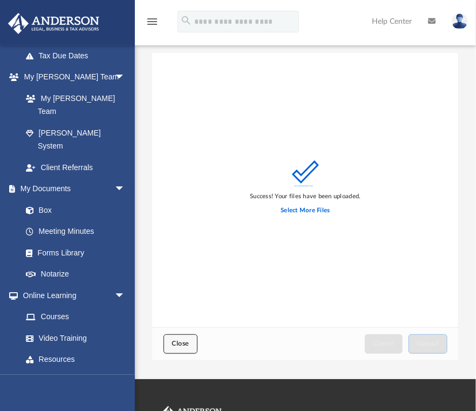
click at [183, 341] on span "Close" at bounding box center [180, 343] width 17 height 6
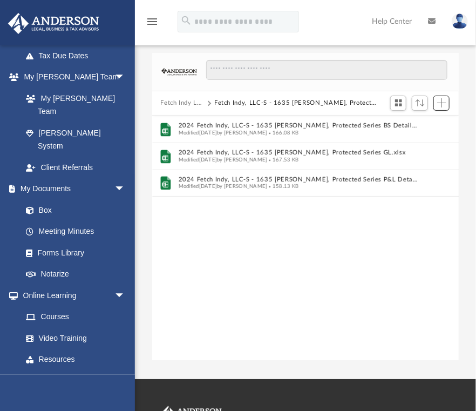
scroll to position [238, 301]
click at [180, 103] on button "Fetch Indy LLC-S" at bounding box center [182, 103] width 44 height 10
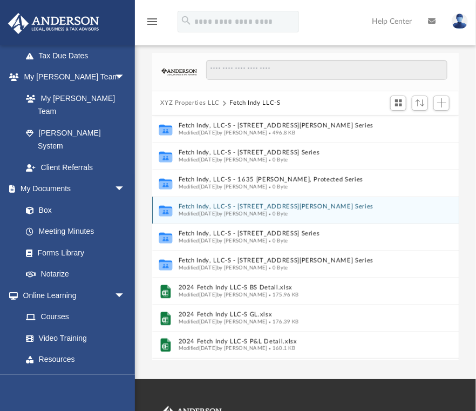
click at [256, 202] on div "Collaborated Folder Fetch Indy, LLC-S - 2122 W [PERSON_NAME] St, Protected Seri…" at bounding box center [305, 209] width 307 height 27
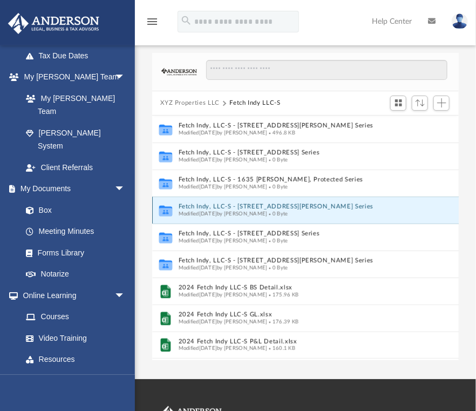
click at [252, 205] on button "Fetch Indy, LLC-S - [STREET_ADDRESS][PERSON_NAME] Series" at bounding box center [298, 206] width 240 height 7
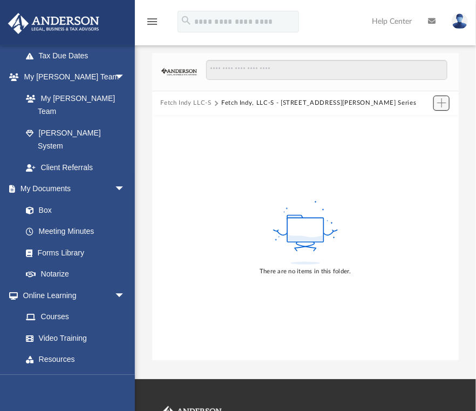
click at [442, 103] on span "Add" at bounding box center [441, 102] width 9 height 9
click at [422, 124] on li "Upload" at bounding box center [426, 124] width 35 height 11
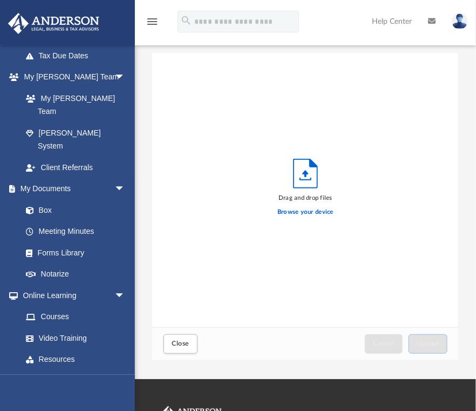
scroll to position [268, 301]
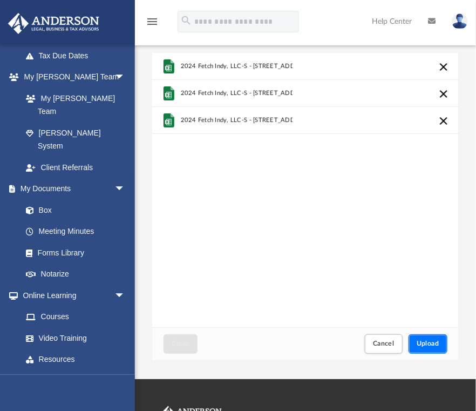
click at [427, 340] on span "Upload" at bounding box center [428, 343] width 23 height 6
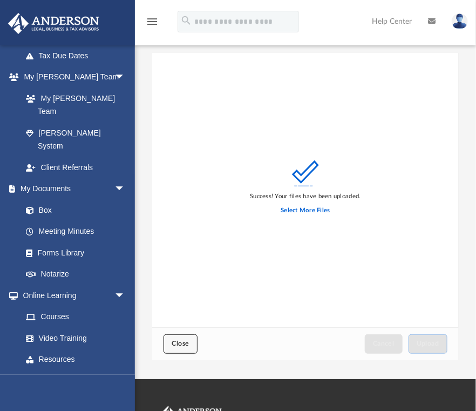
click at [183, 343] on span "Close" at bounding box center [180, 343] width 17 height 6
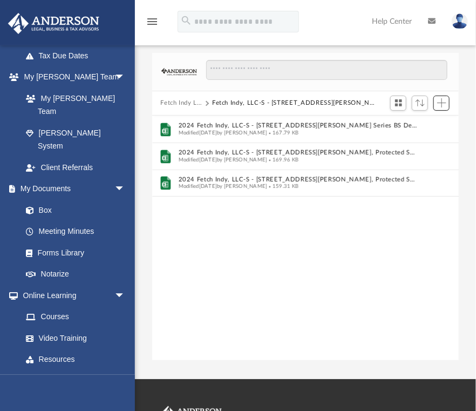
scroll to position [238, 301]
click at [175, 102] on button "Fetch Indy LLC-S" at bounding box center [181, 103] width 42 height 10
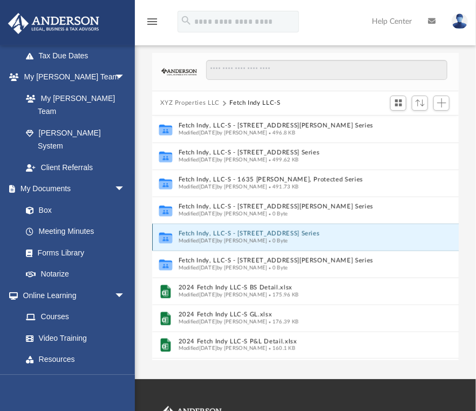
click at [227, 233] on button "Fetch Indy, LLC-S - [STREET_ADDRESS] Series" at bounding box center [298, 233] width 240 height 7
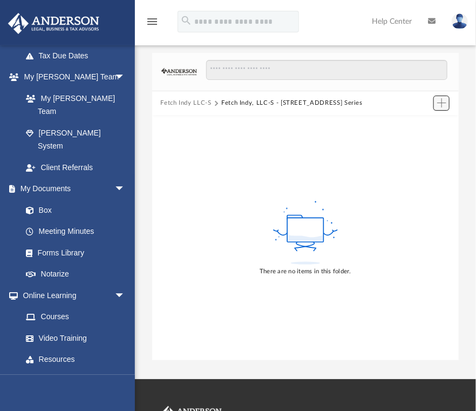
click at [444, 103] on span "Add" at bounding box center [441, 102] width 9 height 9
click at [421, 126] on li "Upload" at bounding box center [426, 124] width 35 height 11
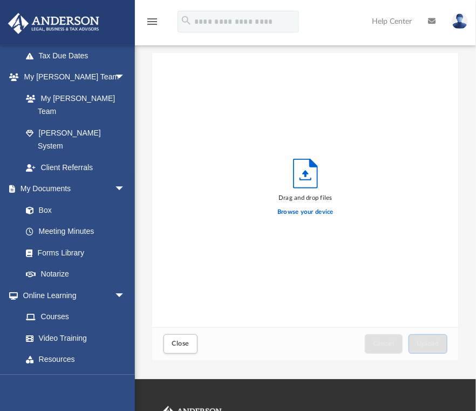
scroll to position [268, 301]
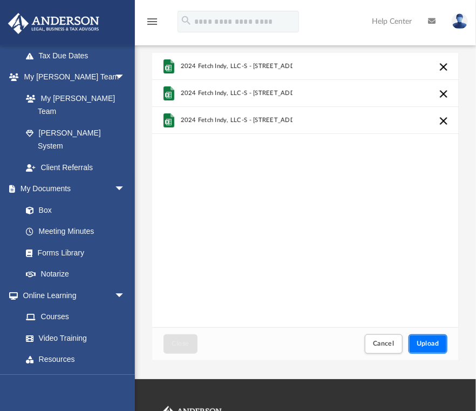
click at [427, 341] on span "Upload" at bounding box center [428, 343] width 23 height 6
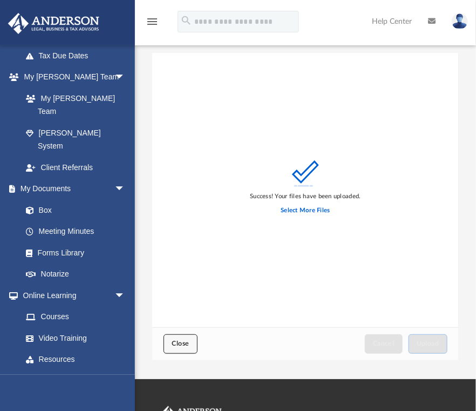
click at [177, 343] on span "Close" at bounding box center [180, 343] width 17 height 6
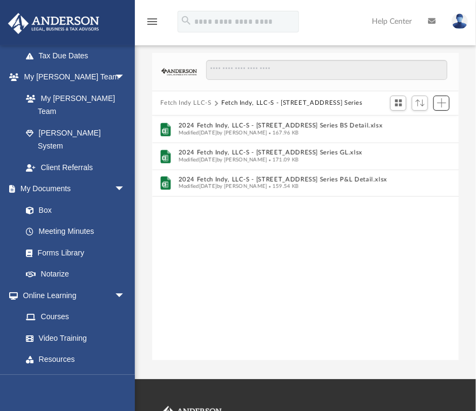
scroll to position [238, 301]
click at [178, 101] on button "Fetch Indy LLC-S" at bounding box center [185, 103] width 51 height 10
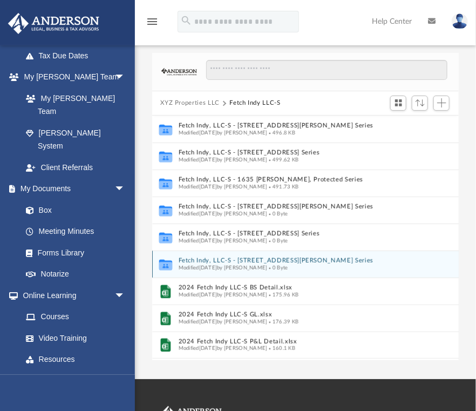
click at [222, 257] on button "Fetch Indy, LLC-S - [STREET_ADDRESS][PERSON_NAME] Series" at bounding box center [298, 260] width 240 height 7
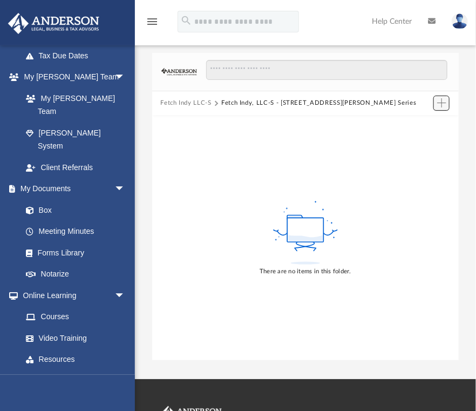
click at [441, 102] on span "Add" at bounding box center [441, 102] width 9 height 9
click at [414, 124] on li "Upload" at bounding box center [426, 124] width 35 height 11
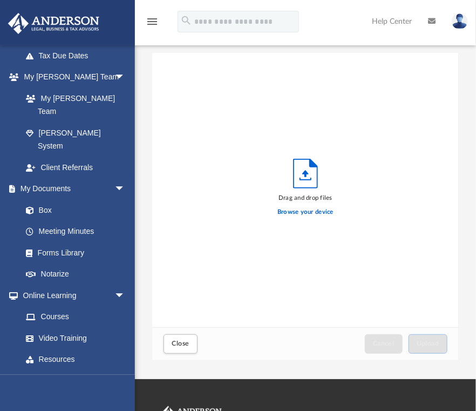
scroll to position [268, 301]
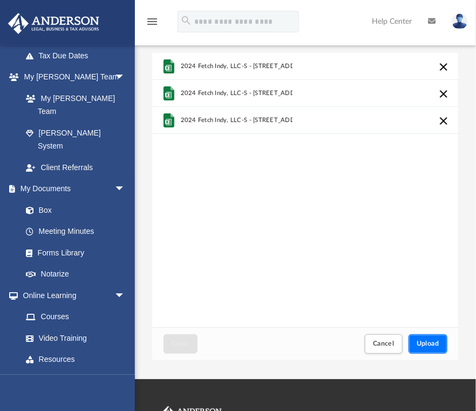
click at [433, 341] on span "Upload" at bounding box center [428, 343] width 23 height 6
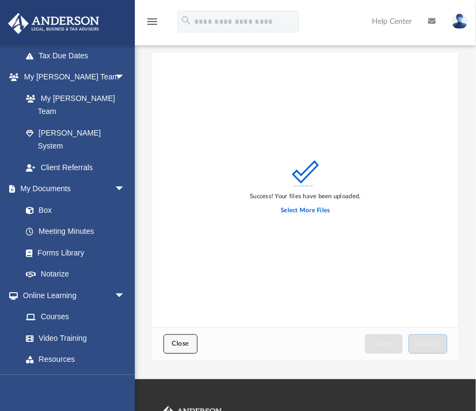
click at [188, 341] on span "Close" at bounding box center [180, 343] width 17 height 6
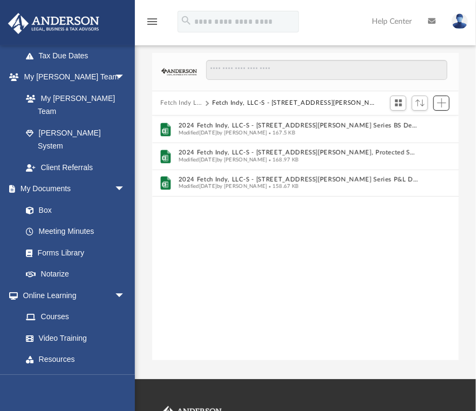
scroll to position [238, 301]
click at [188, 101] on button "Fetch Indy LLC-S" at bounding box center [181, 103] width 42 height 10
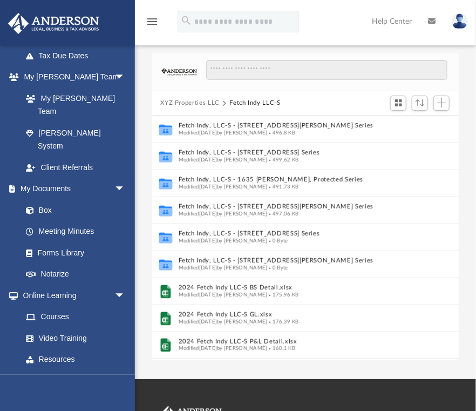
click at [184, 103] on button "XYZ Properties LLC" at bounding box center [189, 103] width 59 height 10
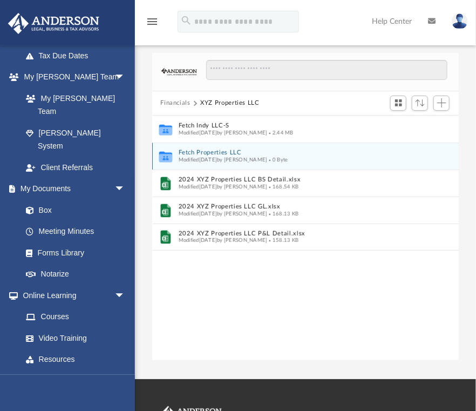
click at [207, 151] on button "Fetch Properties LLC" at bounding box center [298, 152] width 240 height 7
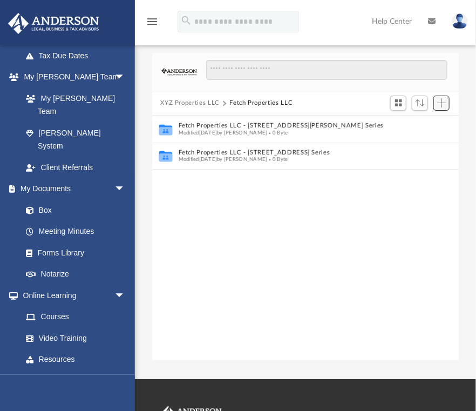
click at [442, 100] on span "Add" at bounding box center [441, 102] width 9 height 9
click at [423, 125] on li "Upload" at bounding box center [425, 124] width 35 height 11
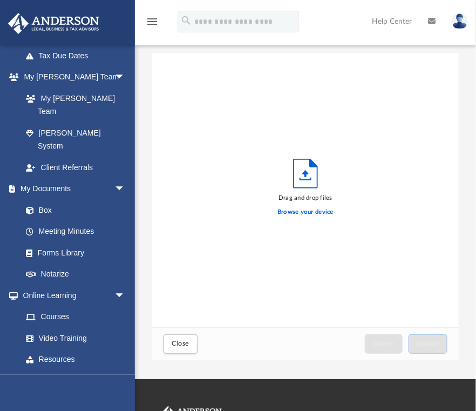
scroll to position [268, 301]
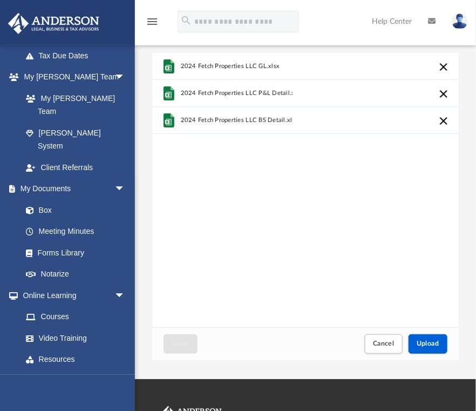
click at [436, 342] on div "Scroll to top vertical_align_top" at bounding box center [445, 353] width 23 height 23
click at [427, 345] on span "Upload" at bounding box center [428, 343] width 23 height 6
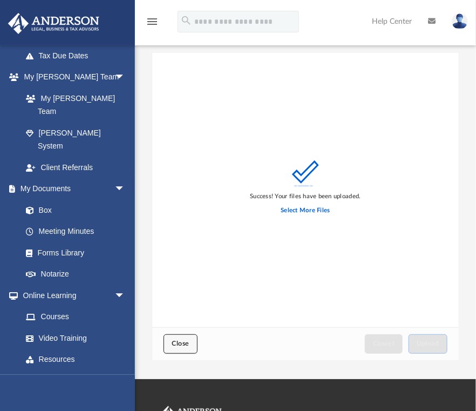
click at [183, 344] on span "Close" at bounding box center [180, 343] width 17 height 6
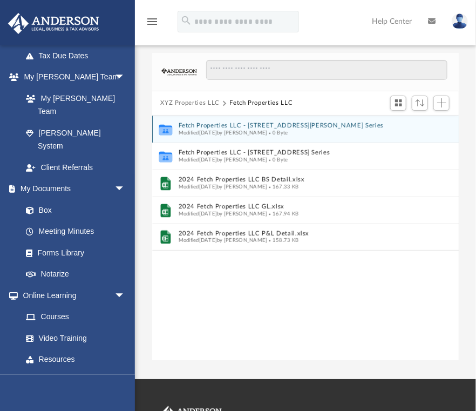
click at [250, 124] on button "Fetch Properties LLC - [STREET_ADDRESS][PERSON_NAME] Series" at bounding box center [298, 125] width 240 height 7
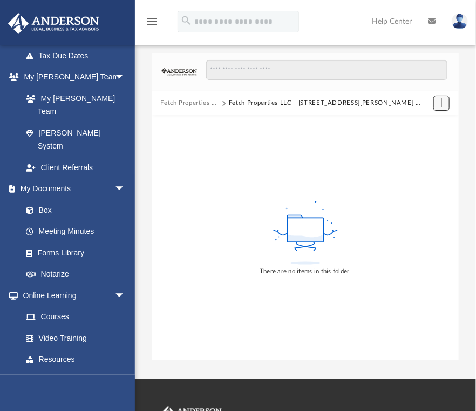
click at [442, 104] on span "Add" at bounding box center [441, 102] width 9 height 9
click at [424, 126] on li "Upload" at bounding box center [426, 124] width 35 height 11
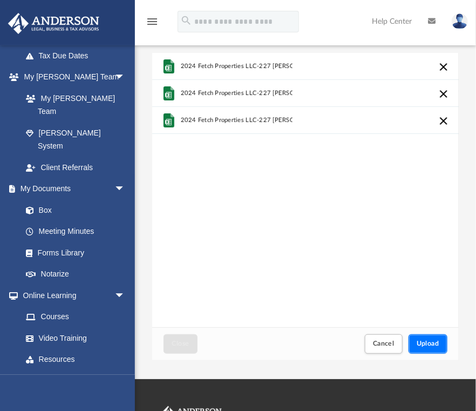
click at [432, 342] on span "Upload" at bounding box center [428, 343] width 23 height 6
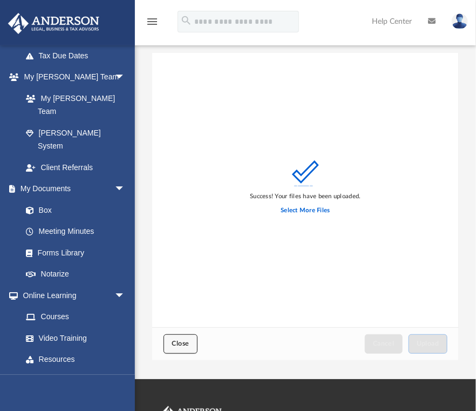
click at [181, 342] on span "Close" at bounding box center [180, 343] width 17 height 6
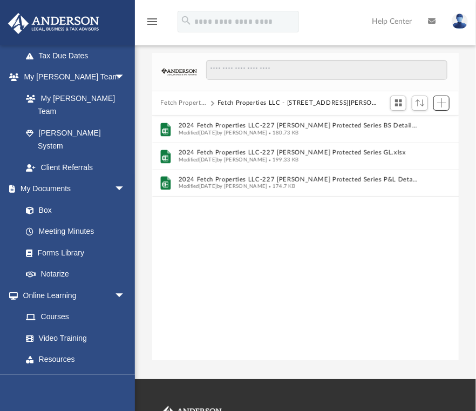
scroll to position [238, 301]
click at [189, 101] on button "Fetch Properties LLC" at bounding box center [183, 103] width 47 height 10
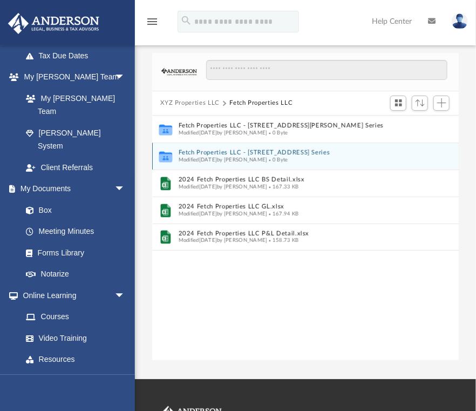
click at [259, 151] on button "Fetch Properties LLC - [STREET_ADDRESS] Series" at bounding box center [298, 152] width 240 height 7
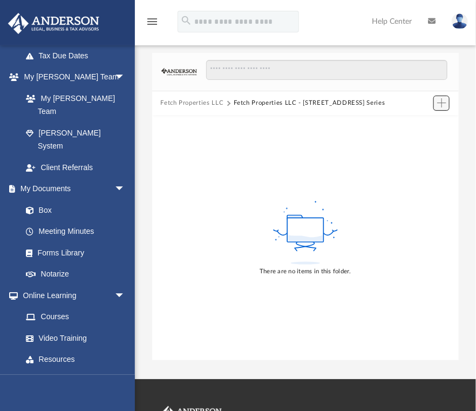
click at [445, 103] on span "Add" at bounding box center [441, 102] width 9 height 9
click at [419, 125] on li "Upload" at bounding box center [426, 124] width 35 height 11
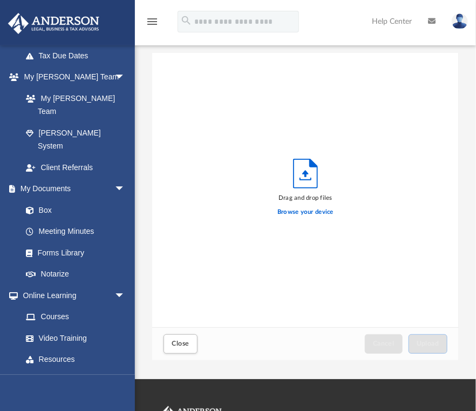
scroll to position [268, 301]
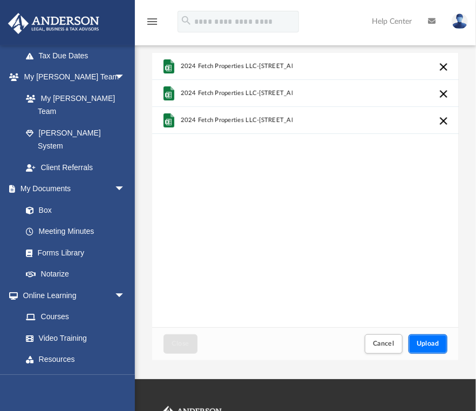
click at [433, 342] on span "Upload" at bounding box center [428, 343] width 23 height 6
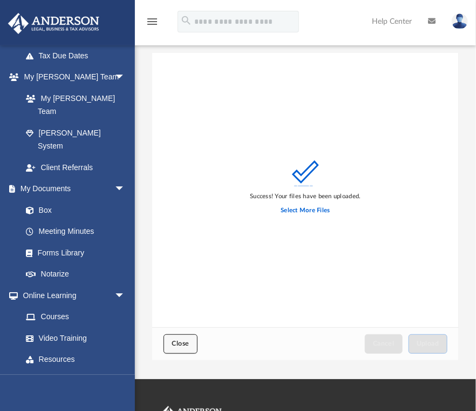
click at [185, 343] on span "Close" at bounding box center [180, 343] width 17 height 6
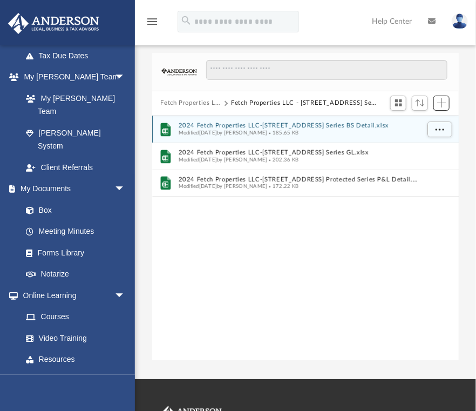
scroll to position [238, 301]
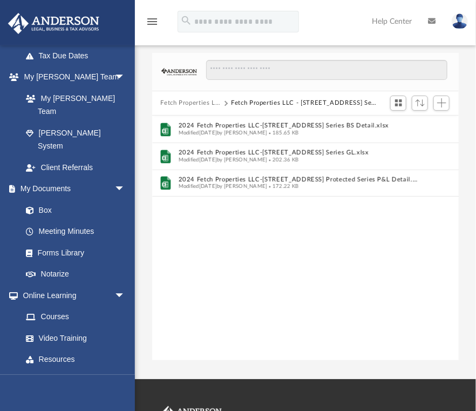
click at [178, 100] on button "Fetch Properties LLC" at bounding box center [190, 103] width 61 height 10
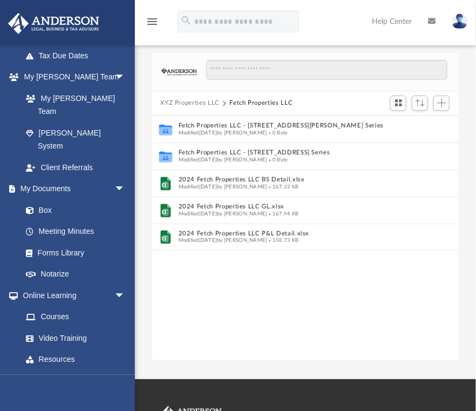
click at [170, 101] on button "XYZ Properties LLC" at bounding box center [189, 103] width 59 height 10
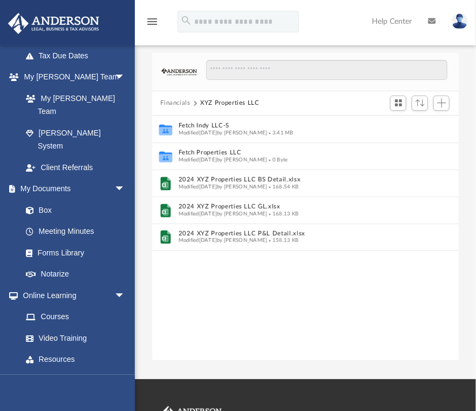
click at [173, 103] on button "Financials" at bounding box center [175, 103] width 30 height 10
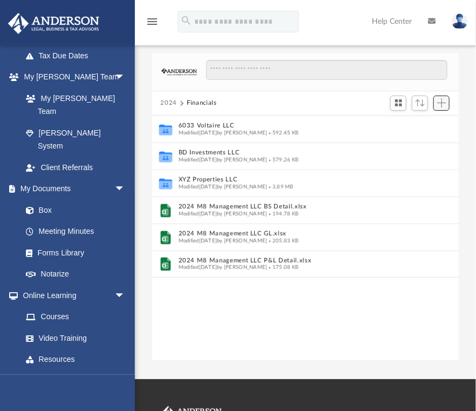
click at [440, 104] on span "Add" at bounding box center [441, 102] width 9 height 9
click at [426, 140] on li "New Folder" at bounding box center [426, 141] width 35 height 11
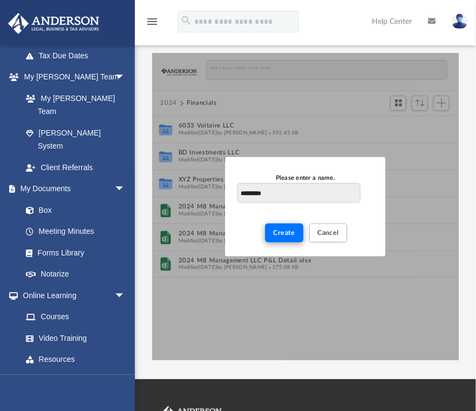
type input "*********"
click at [276, 231] on span "Create" at bounding box center [285, 232] width 22 height 6
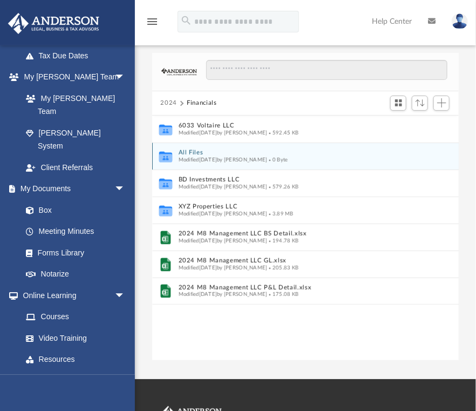
click at [190, 152] on button "All Files" at bounding box center [298, 152] width 240 height 7
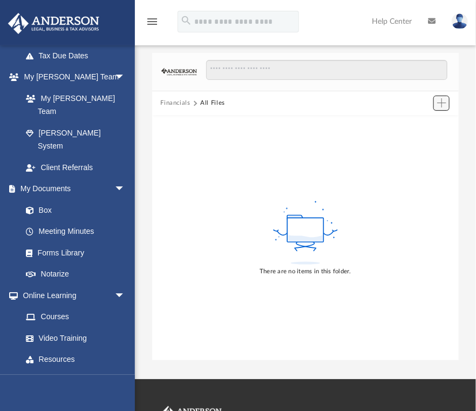
click at [439, 101] on span "Add" at bounding box center [441, 102] width 9 height 9
click at [417, 129] on li "Upload" at bounding box center [426, 124] width 35 height 11
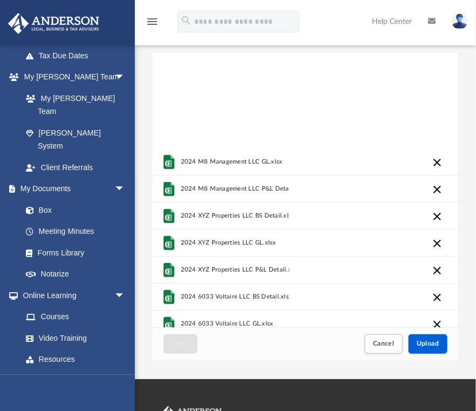
scroll to position [0, 0]
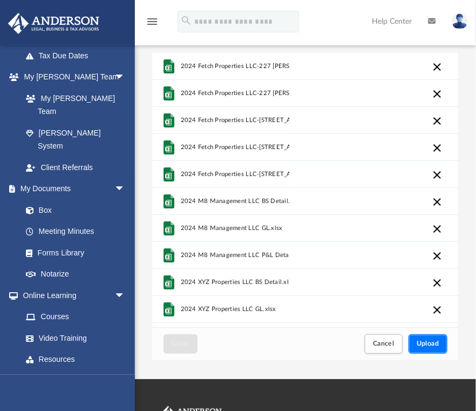
click at [420, 344] on span "Upload" at bounding box center [428, 343] width 23 height 6
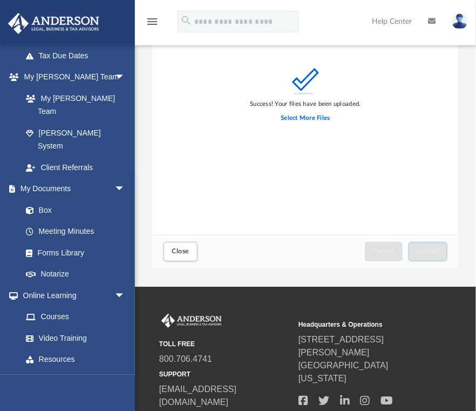
click at [455, 229] on div "Success! Your files have been uploaded. Select More Files" at bounding box center [305, 98] width 307 height 274
click at [186, 251] on span "Close" at bounding box center [180, 251] width 17 height 6
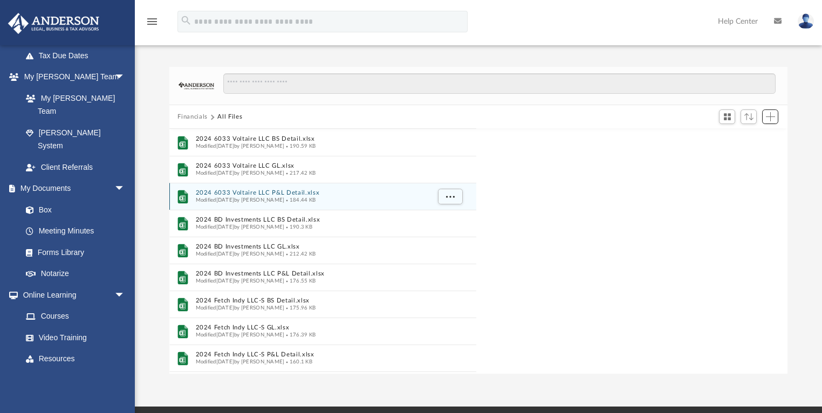
scroll to position [238, 612]
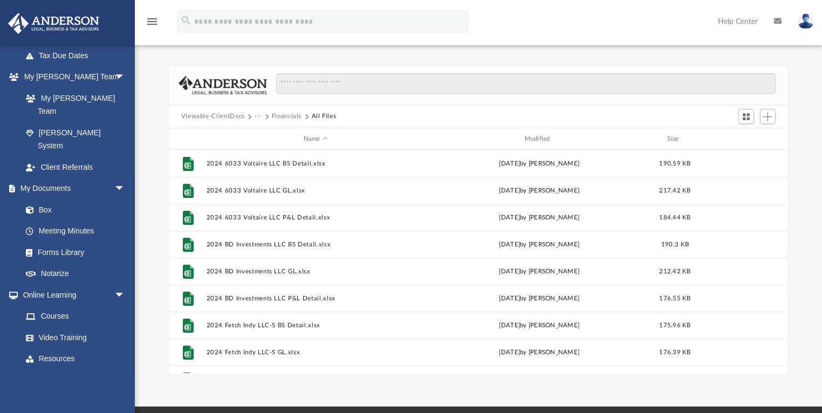
click at [199, 117] on button "Viewable-ClientDocs" at bounding box center [213, 117] width 64 height 10
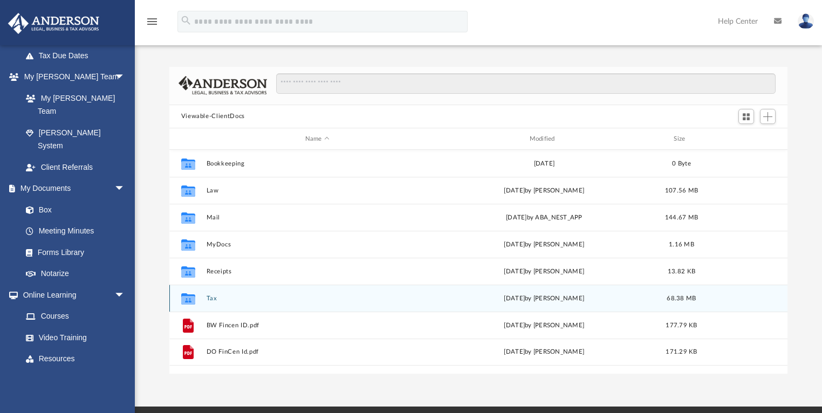
click at [210, 297] on button "Tax" at bounding box center [317, 298] width 222 height 7
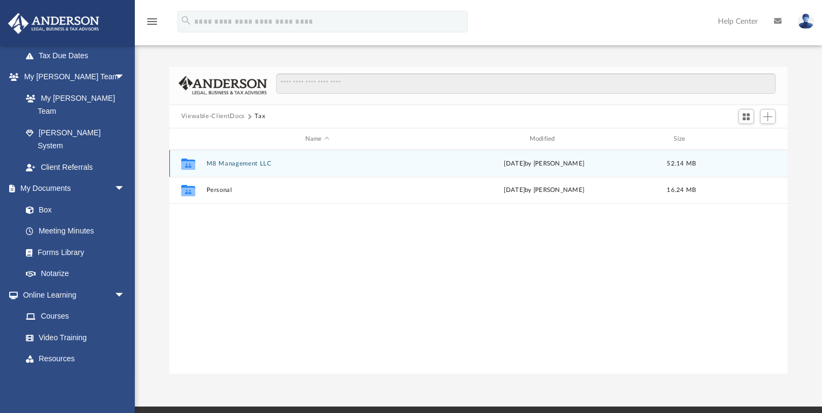
click at [209, 165] on button "M8 Management LLC" at bounding box center [317, 163] width 222 height 7
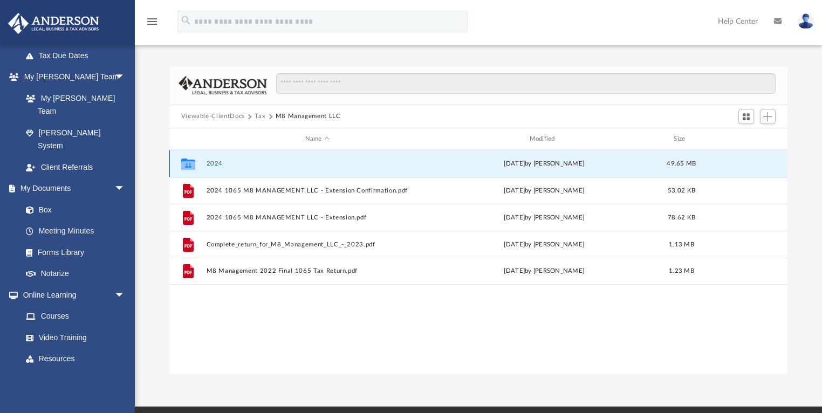
click at [212, 163] on button "2024" at bounding box center [317, 163] width 222 height 7
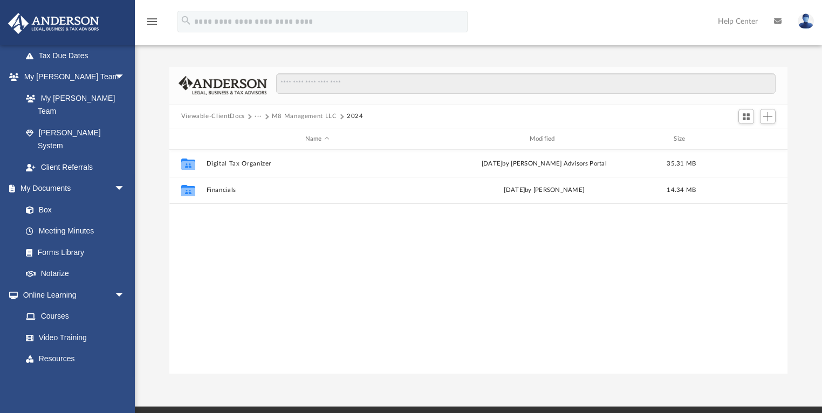
click at [350, 115] on button "2024" at bounding box center [355, 117] width 17 height 10
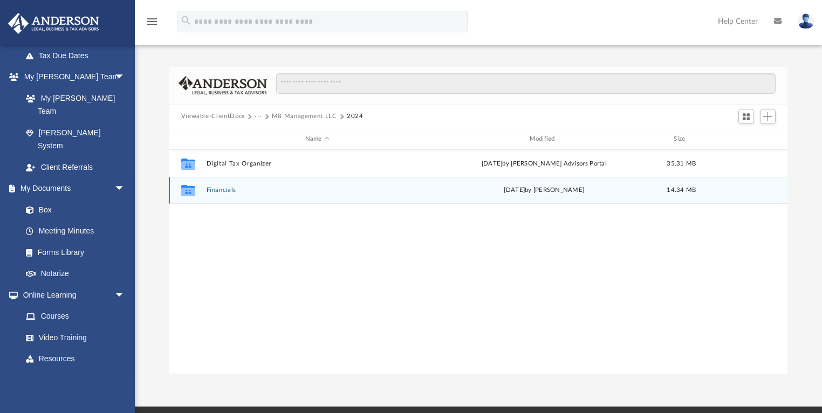
click at [218, 189] on button "Financials" at bounding box center [317, 190] width 222 height 7
